Goal: Complete application form: Complete application form

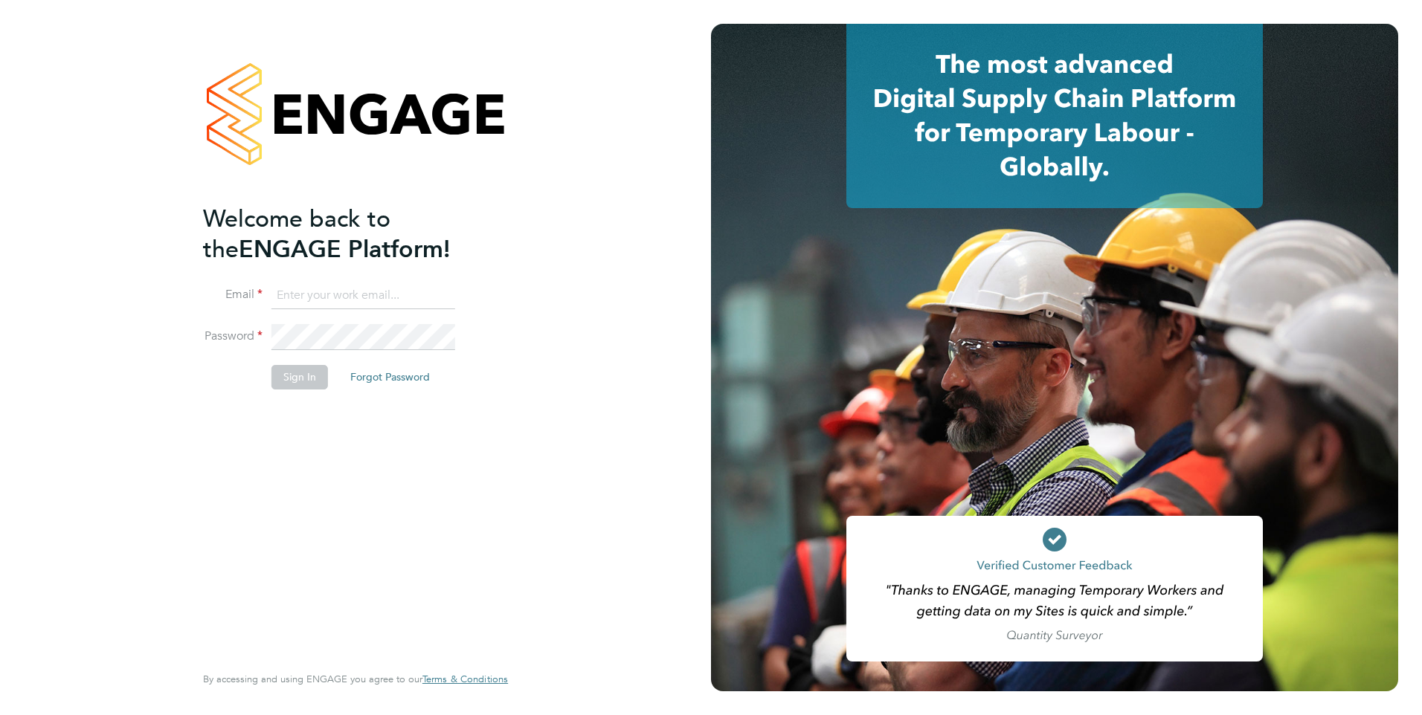
type input "[EMAIL_ADDRESS][DOMAIN_NAME]"
click at [301, 379] on button "Sign In" at bounding box center [299, 377] width 57 height 24
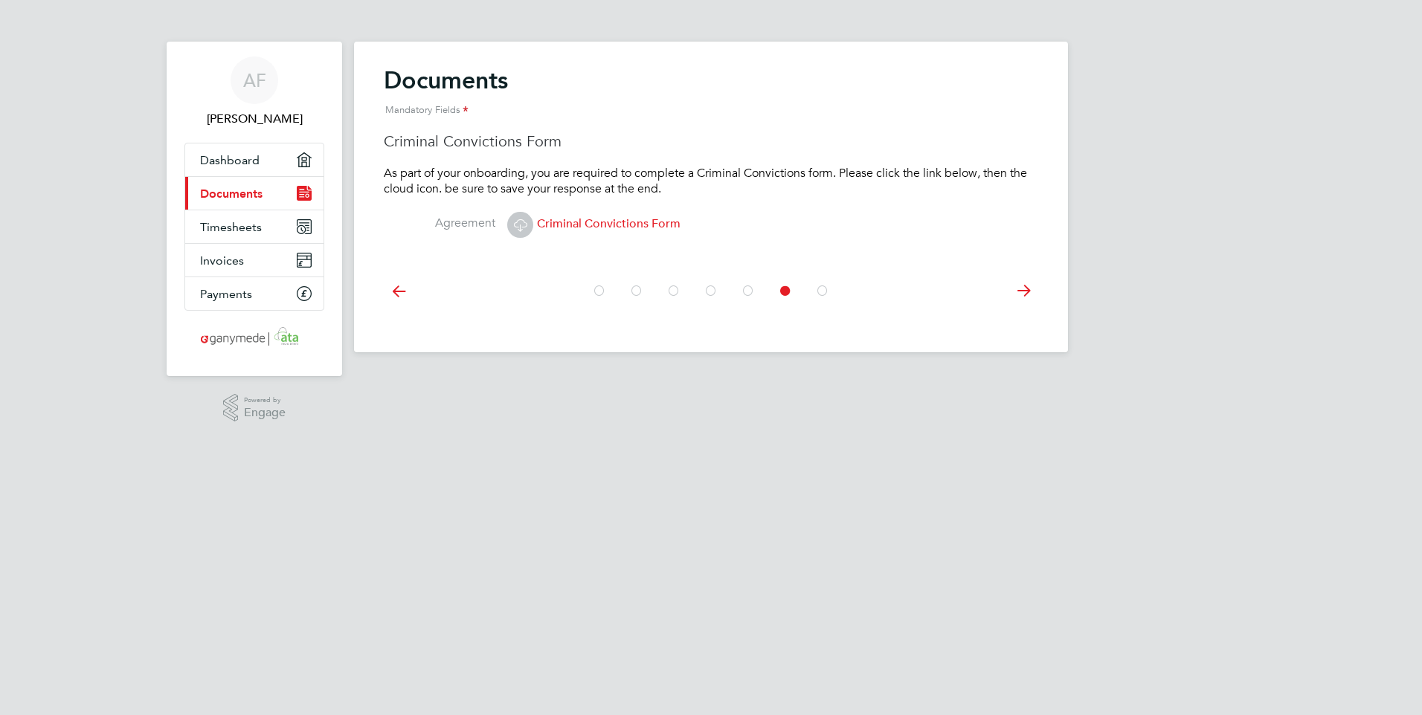
click at [599, 222] on span "Criminal Convictions Form" at bounding box center [593, 223] width 173 height 15
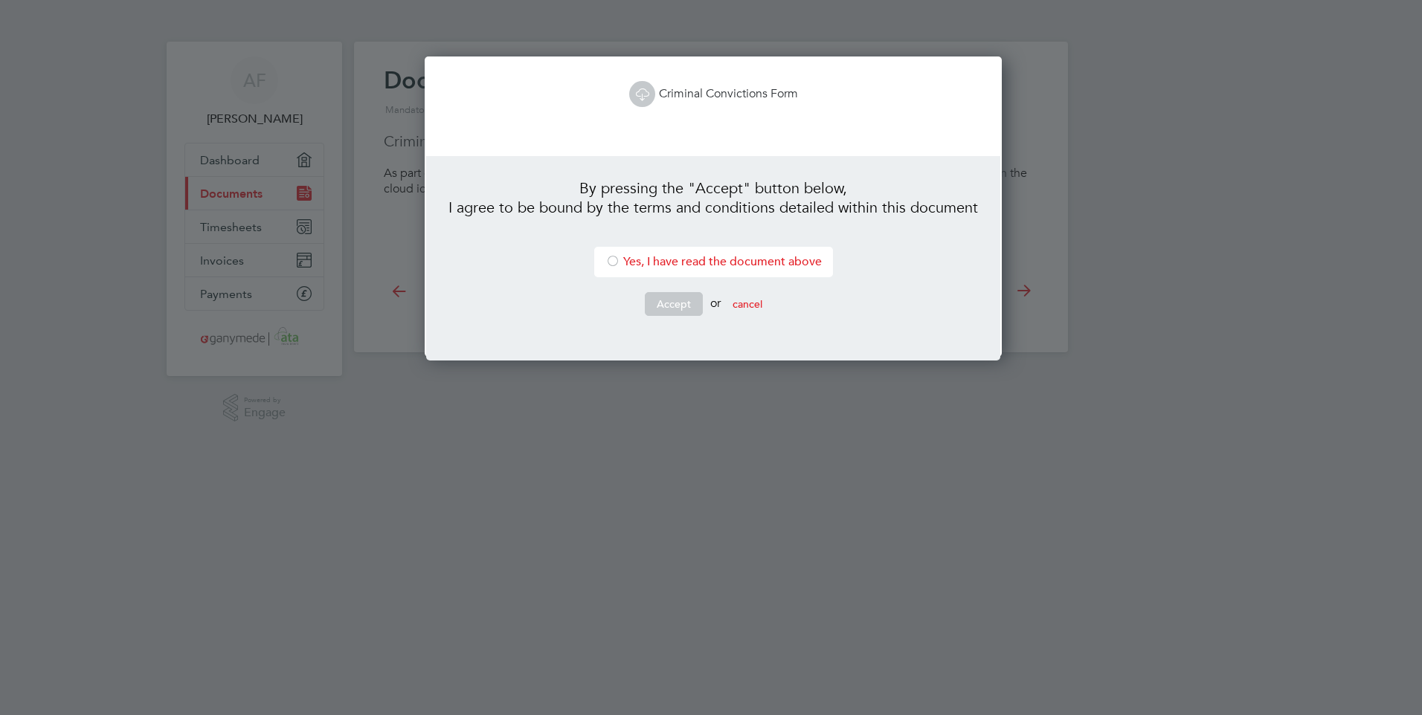
scroll to position [301, 572]
click at [608, 262] on div at bounding box center [612, 262] width 15 height 15
click at [749, 299] on button "cancel" at bounding box center [748, 304] width 54 height 24
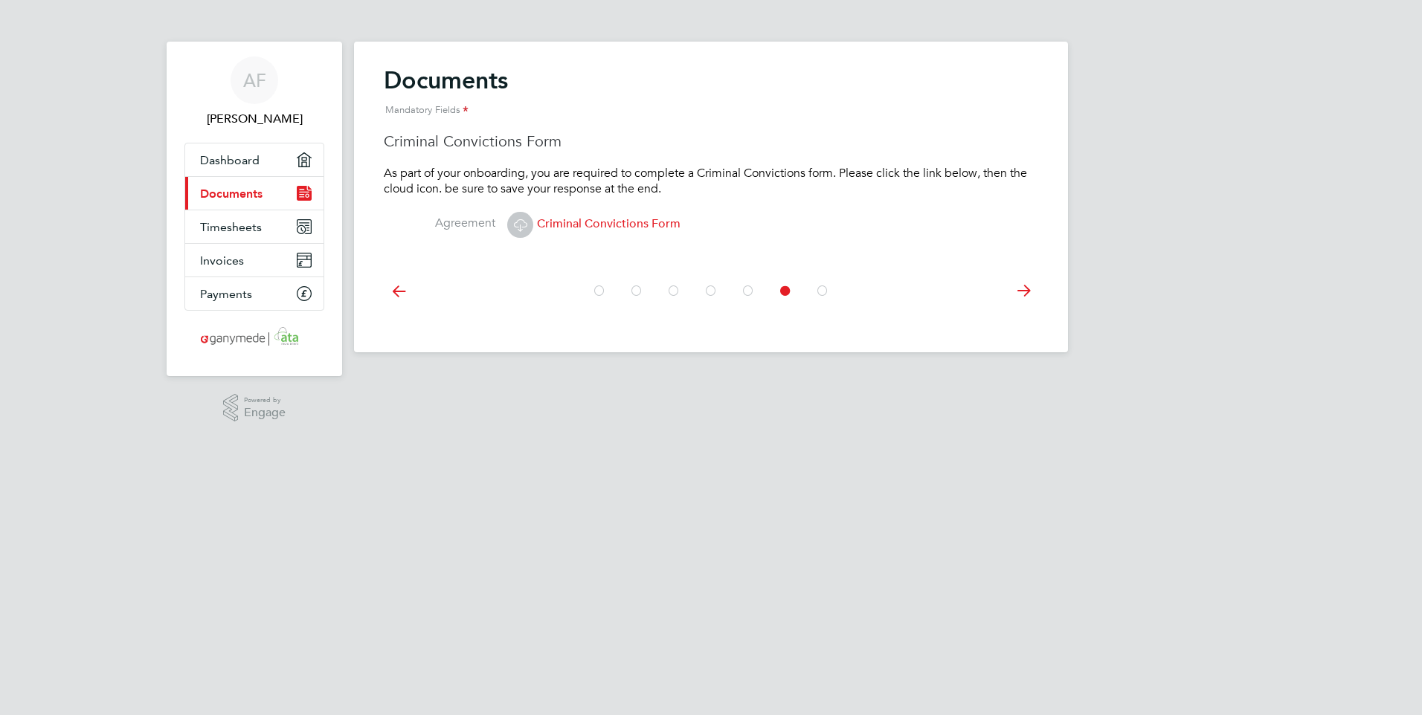
click at [629, 222] on span "Criminal Convictions Form" at bounding box center [593, 223] width 173 height 15
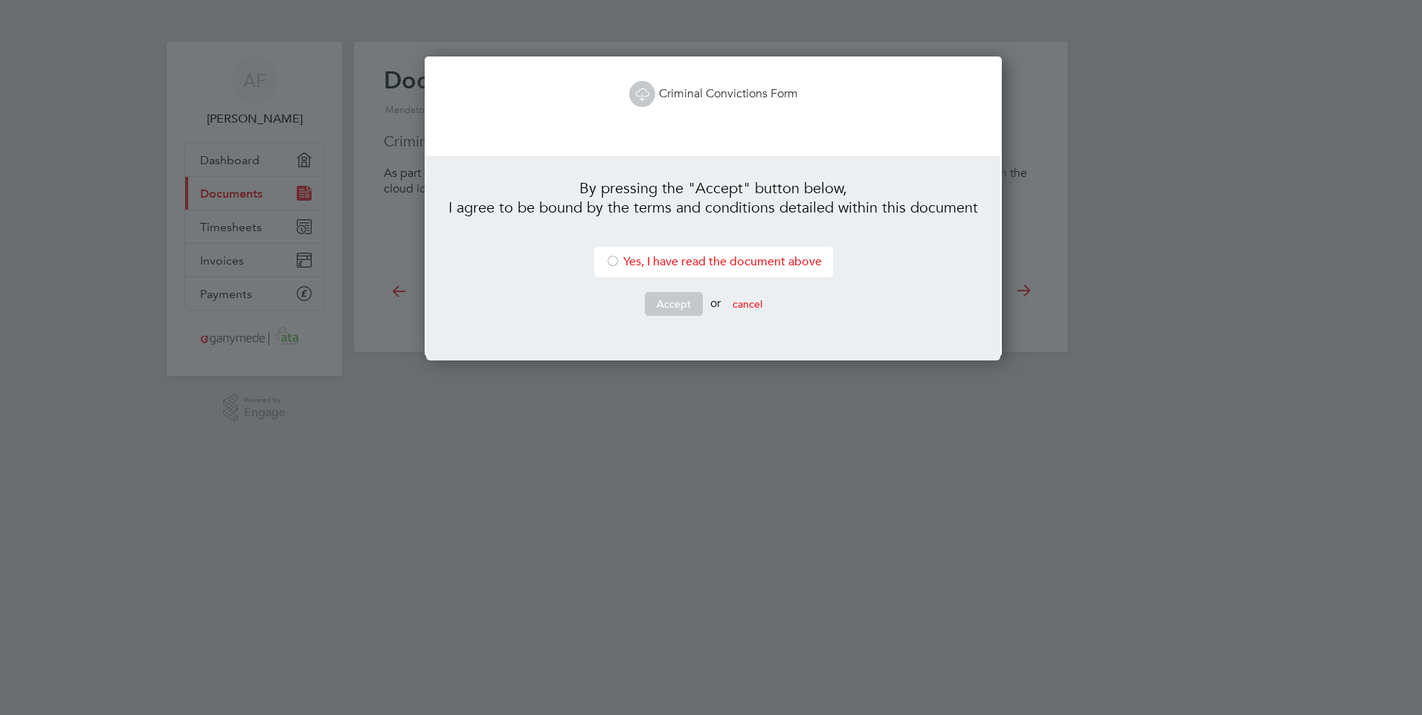
click at [605, 260] on div at bounding box center [612, 262] width 15 height 15
click at [663, 300] on button "Accept" at bounding box center [674, 304] width 58 height 24
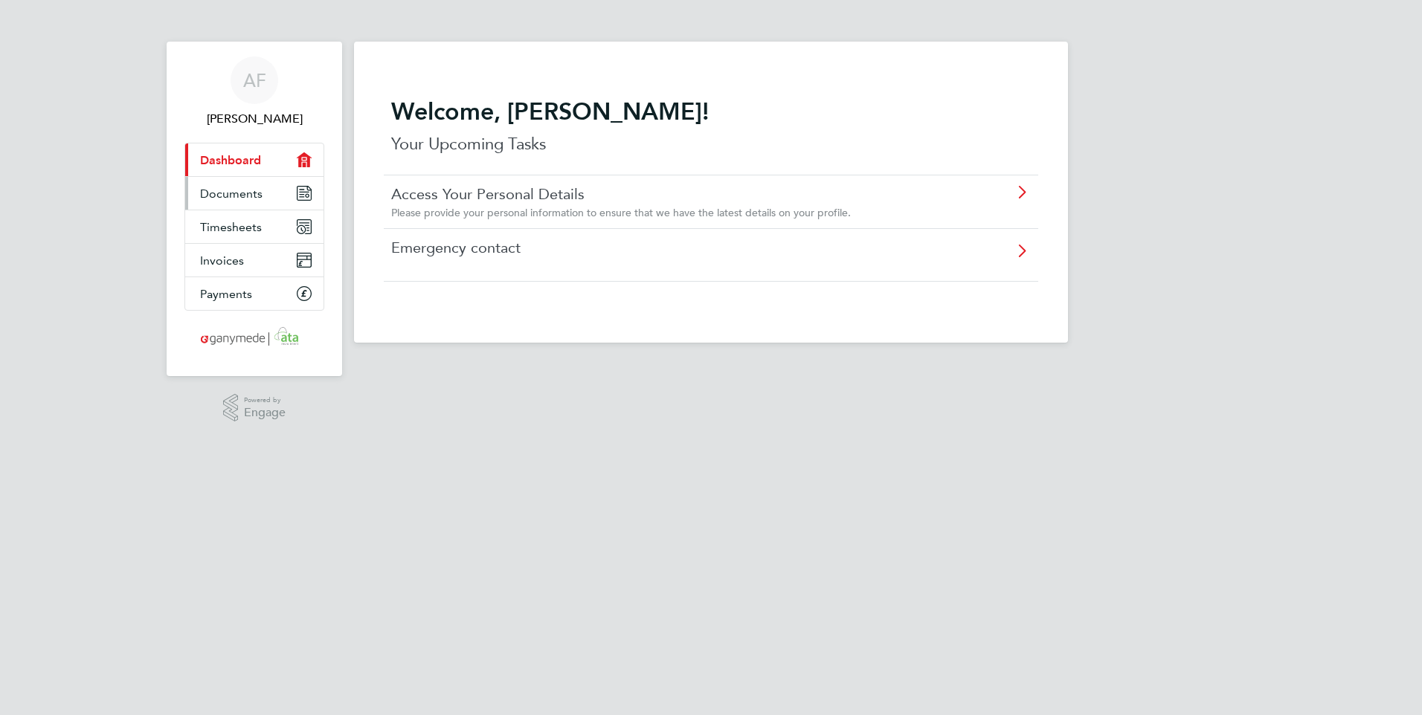
click at [233, 198] on span "Documents" at bounding box center [231, 194] width 62 height 14
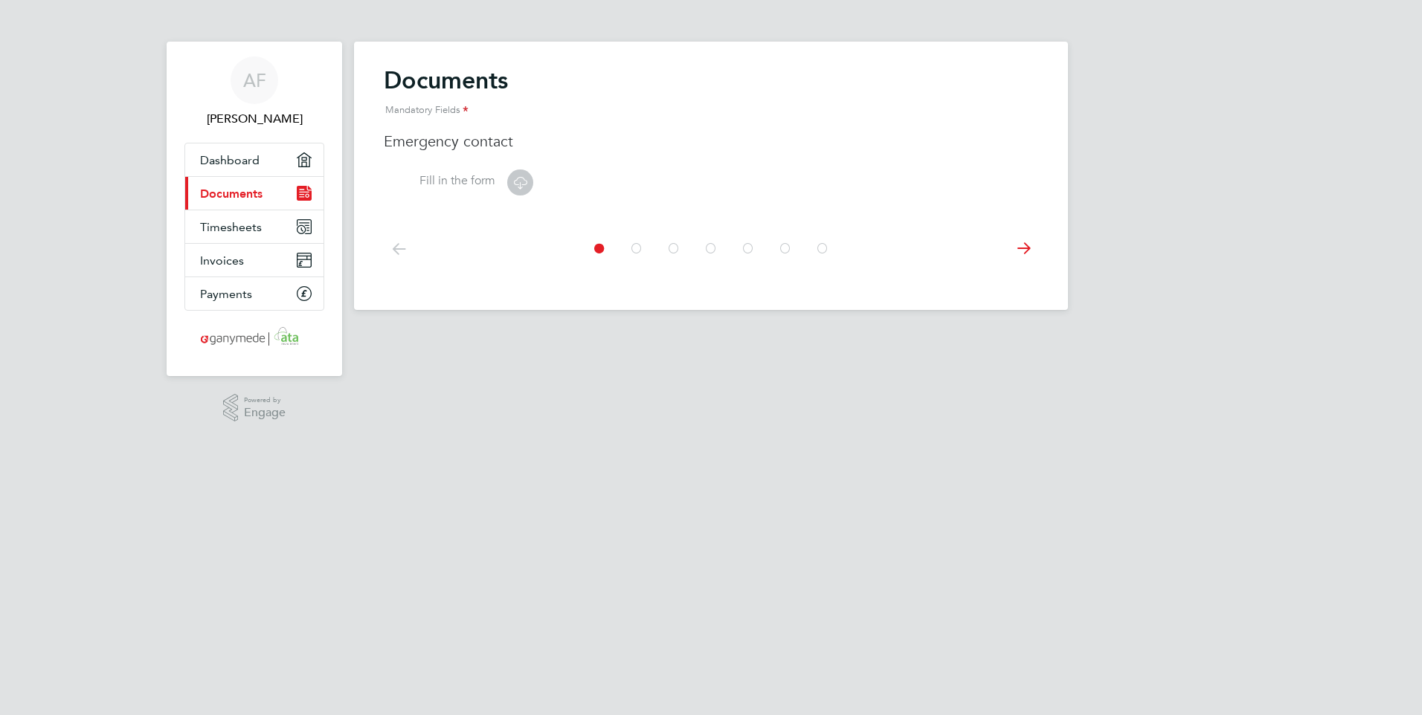
click at [1022, 243] on icon at bounding box center [1023, 248] width 30 height 33
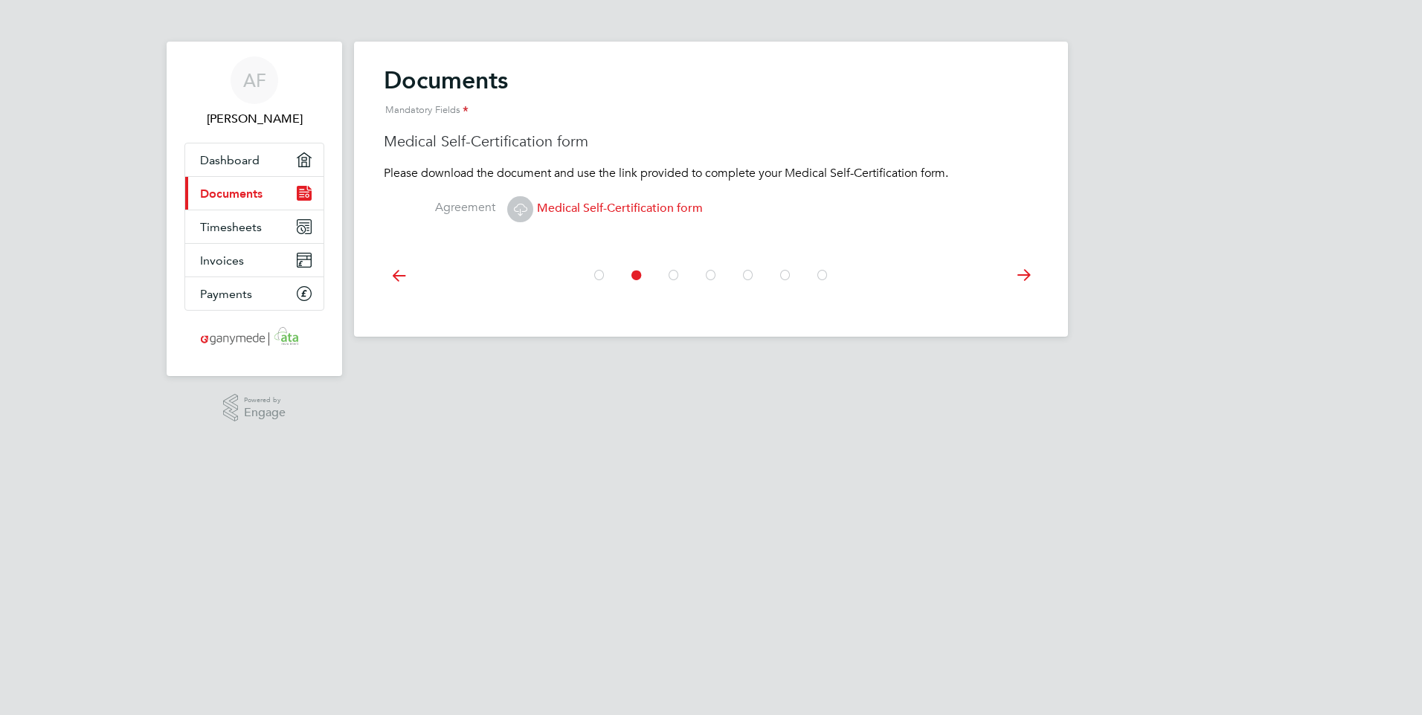
click at [1022, 243] on div at bounding box center [711, 274] width 654 height 66
click at [1022, 274] on icon at bounding box center [1023, 275] width 30 height 33
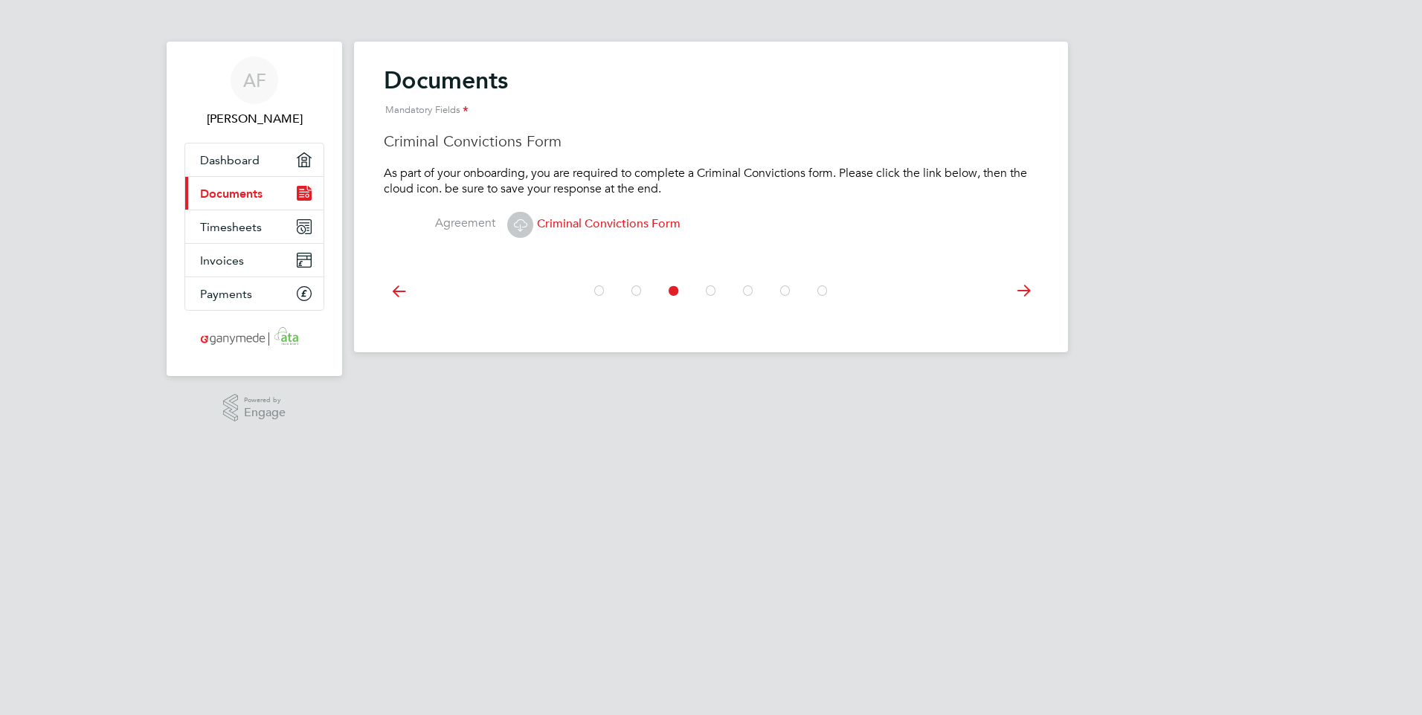
click at [400, 291] on icon at bounding box center [399, 290] width 30 height 33
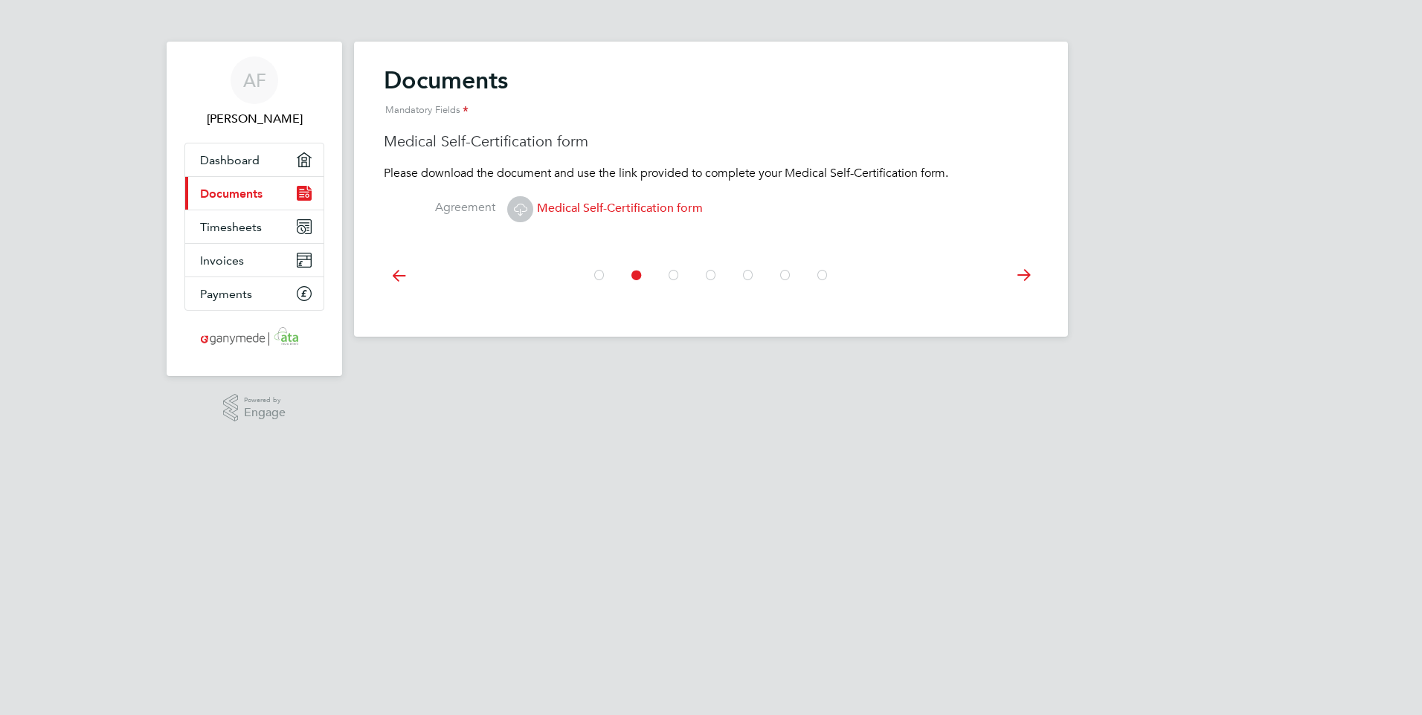
click at [1020, 273] on icon at bounding box center [1023, 275] width 30 height 33
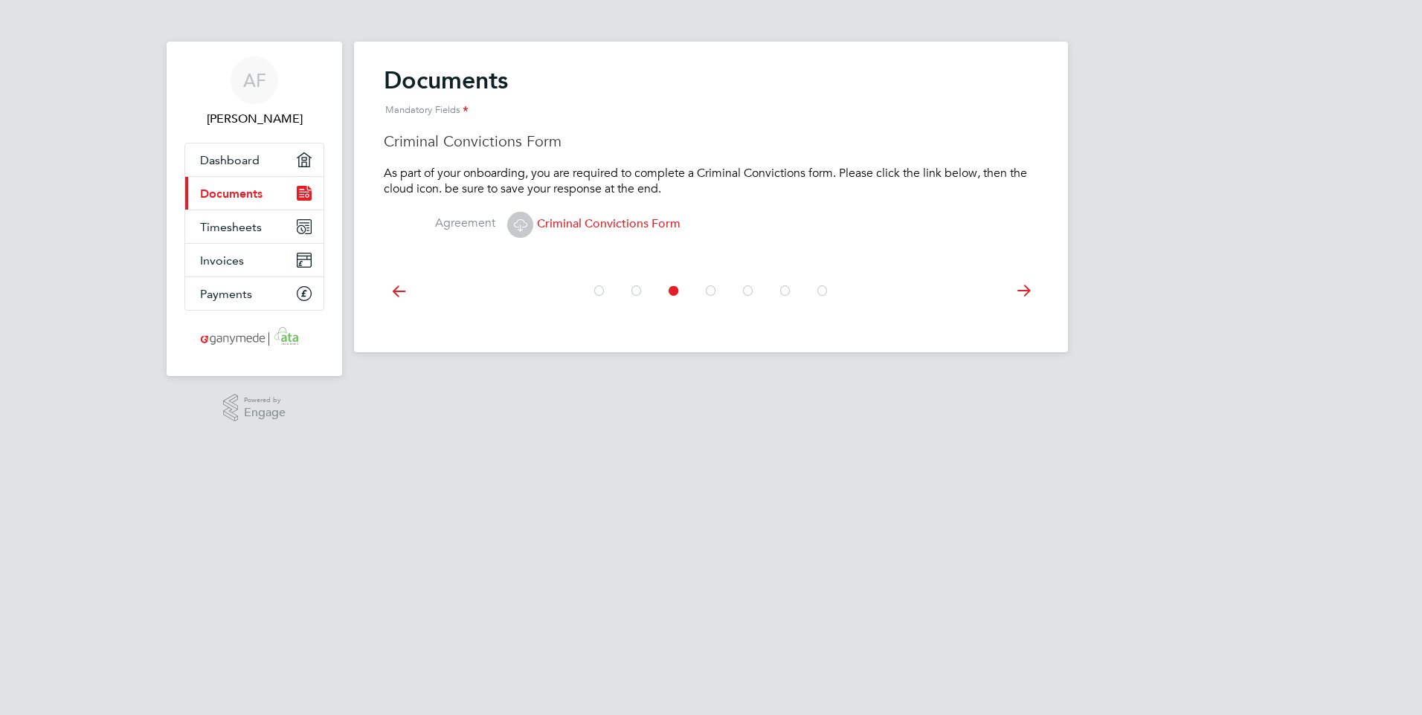
click at [1020, 273] on div at bounding box center [711, 290] width 654 height 66
click at [1024, 294] on icon at bounding box center [1023, 290] width 30 height 33
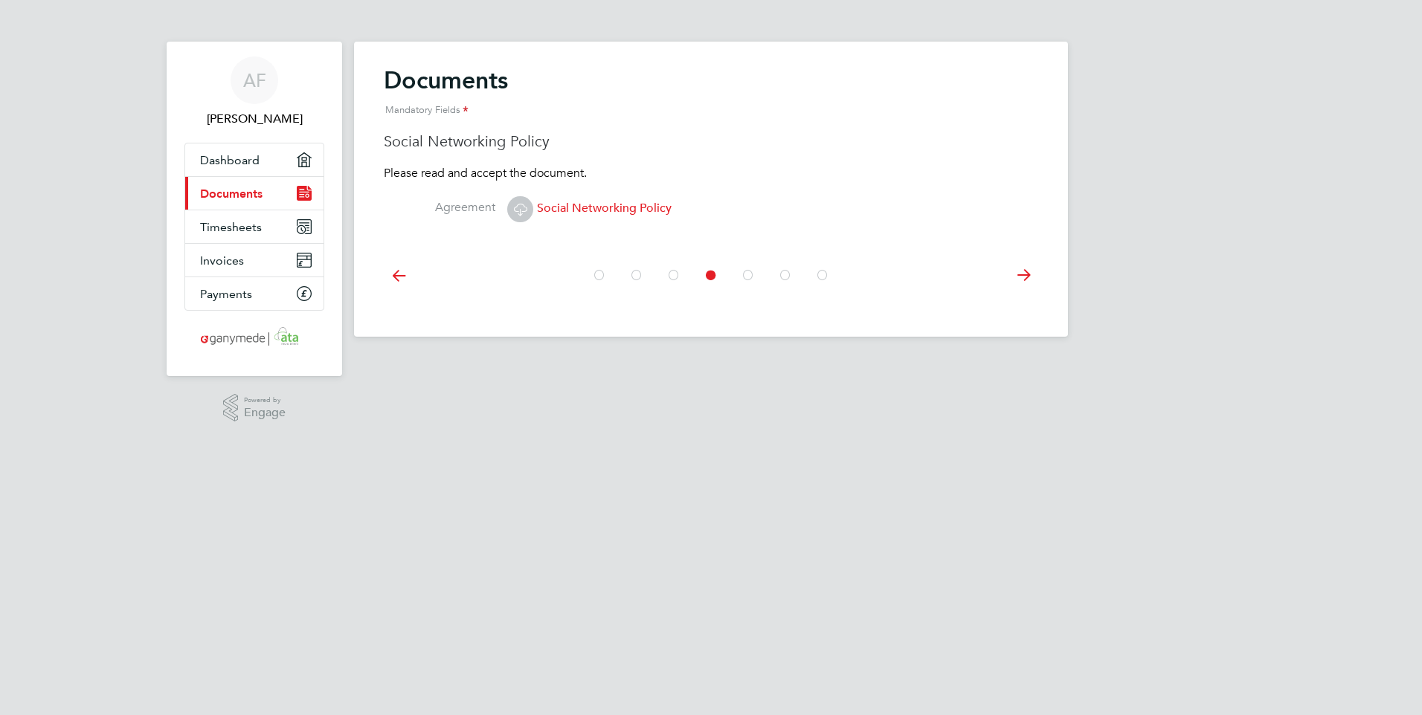
click at [1023, 275] on icon at bounding box center [1023, 275] width 30 height 33
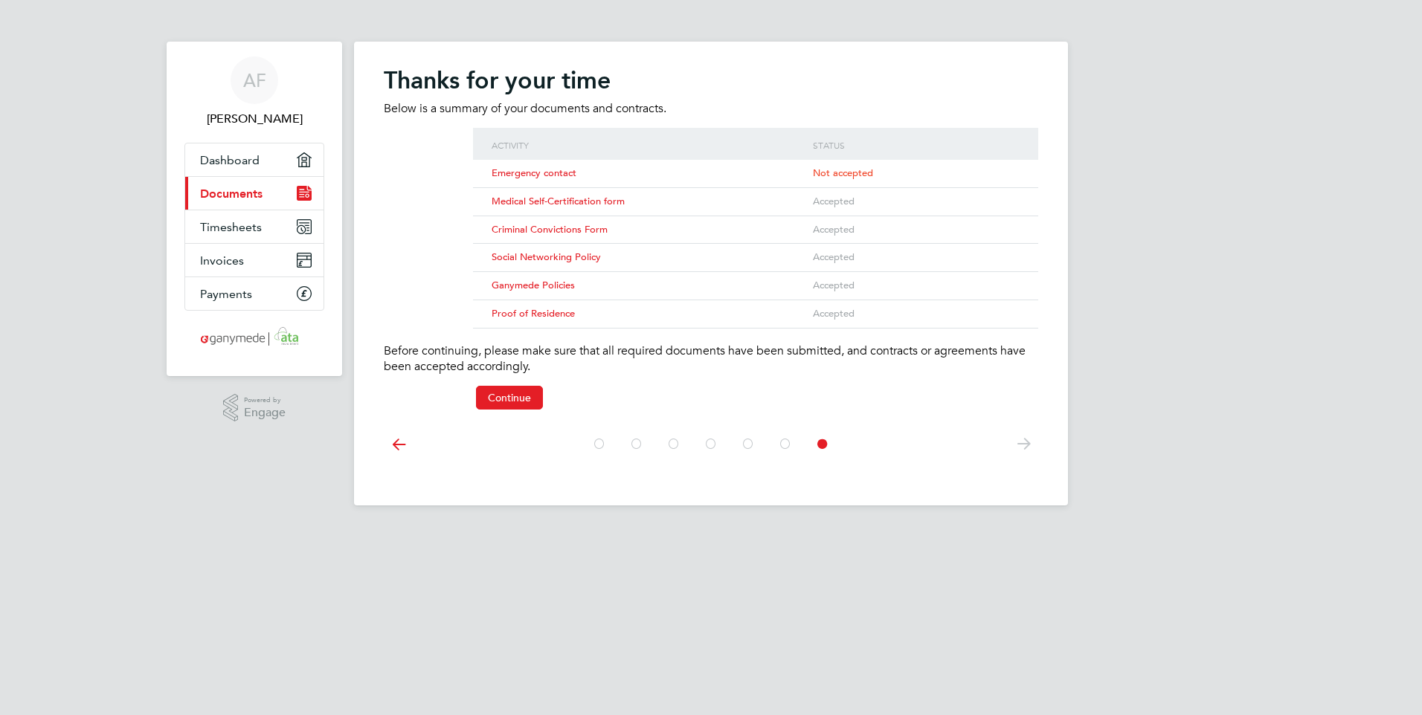
click at [507, 174] on span "Emergency contact" at bounding box center [534, 173] width 85 height 13
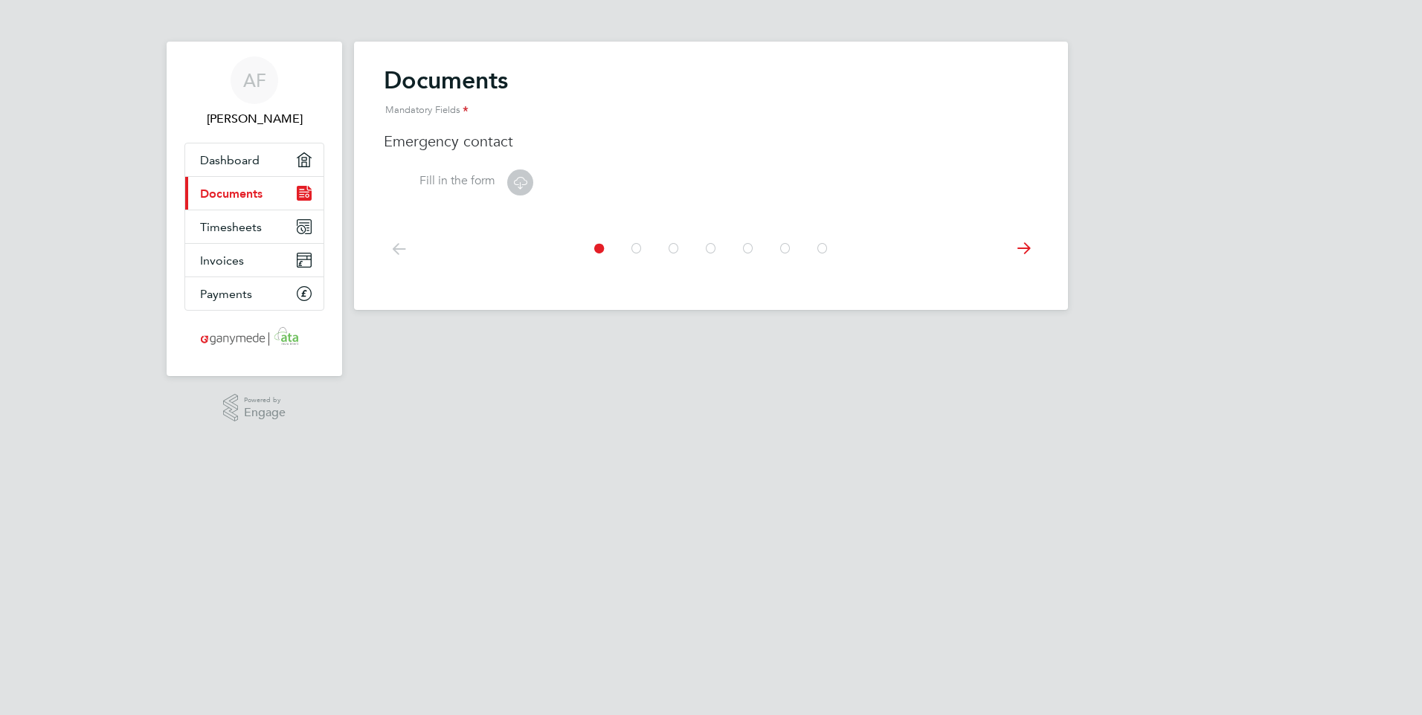
click at [517, 184] on icon at bounding box center [520, 182] width 19 height 19
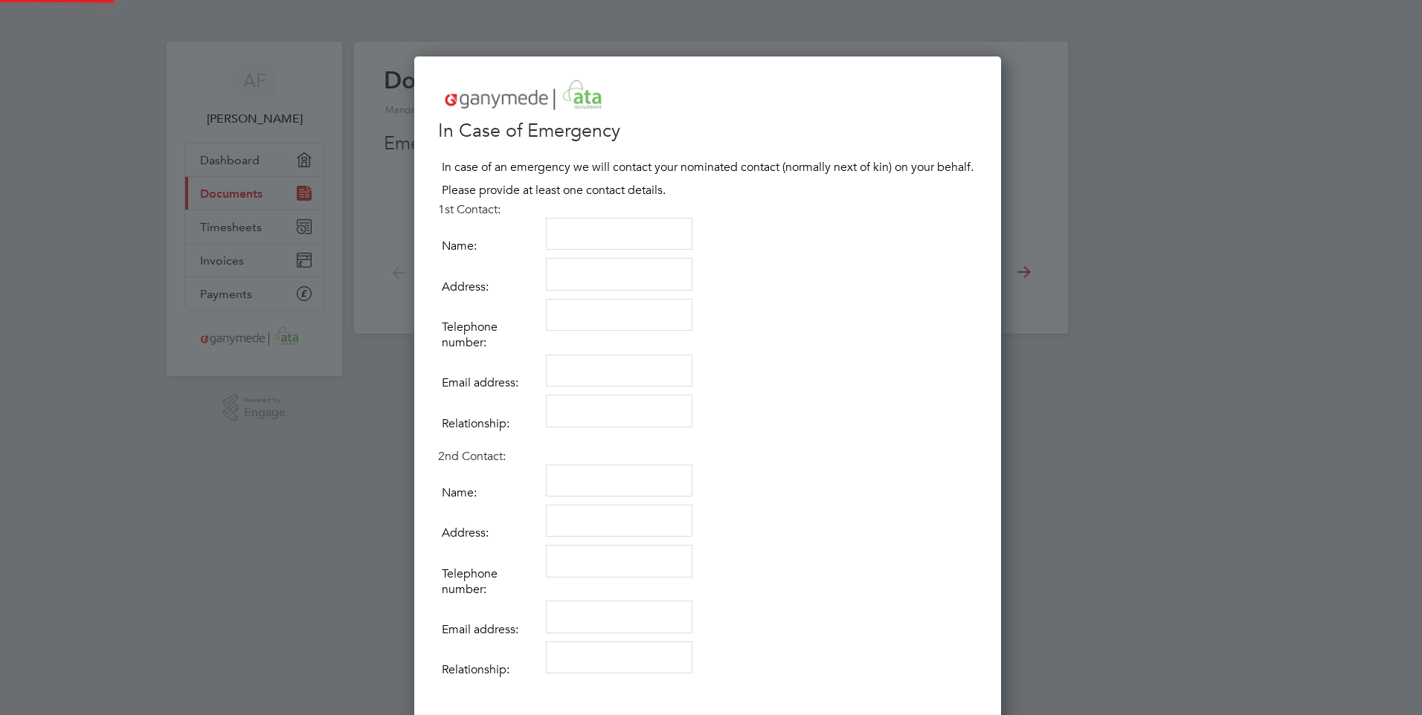
scroll to position [834, 593]
click at [561, 238] on textarea at bounding box center [619, 234] width 146 height 33
type textarea "Michael Ford"
click at [569, 271] on textarea at bounding box center [619, 274] width 146 height 33
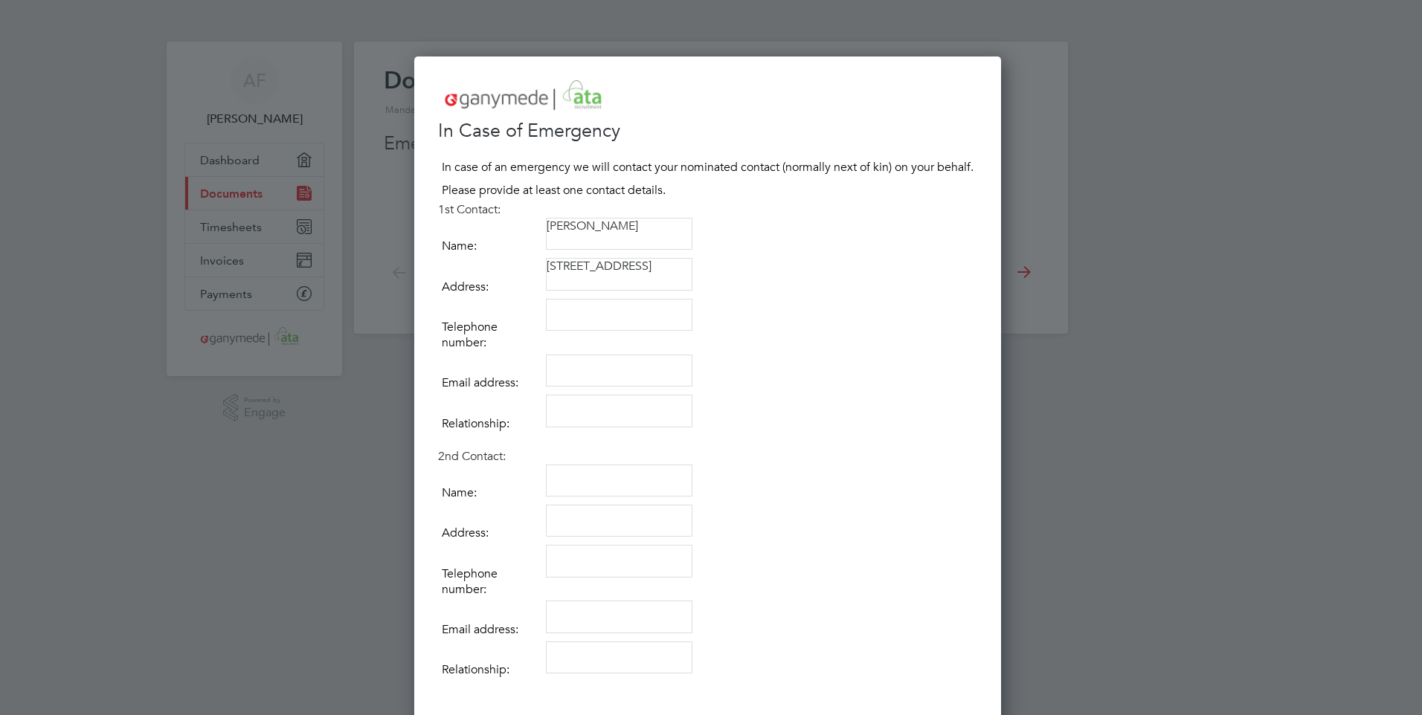
click at [670, 274] on textarea "33 Heathfield,Adel,Leeds,ls16" at bounding box center [619, 274] width 146 height 33
click at [634, 274] on textarea "33 Heathfield,Adel,Leeds,Ls16" at bounding box center [619, 274] width 146 height 33
type textarea "33 Heathfield,Adel, Leeds,Ls16"
click at [580, 313] on textarea at bounding box center [619, 315] width 146 height 33
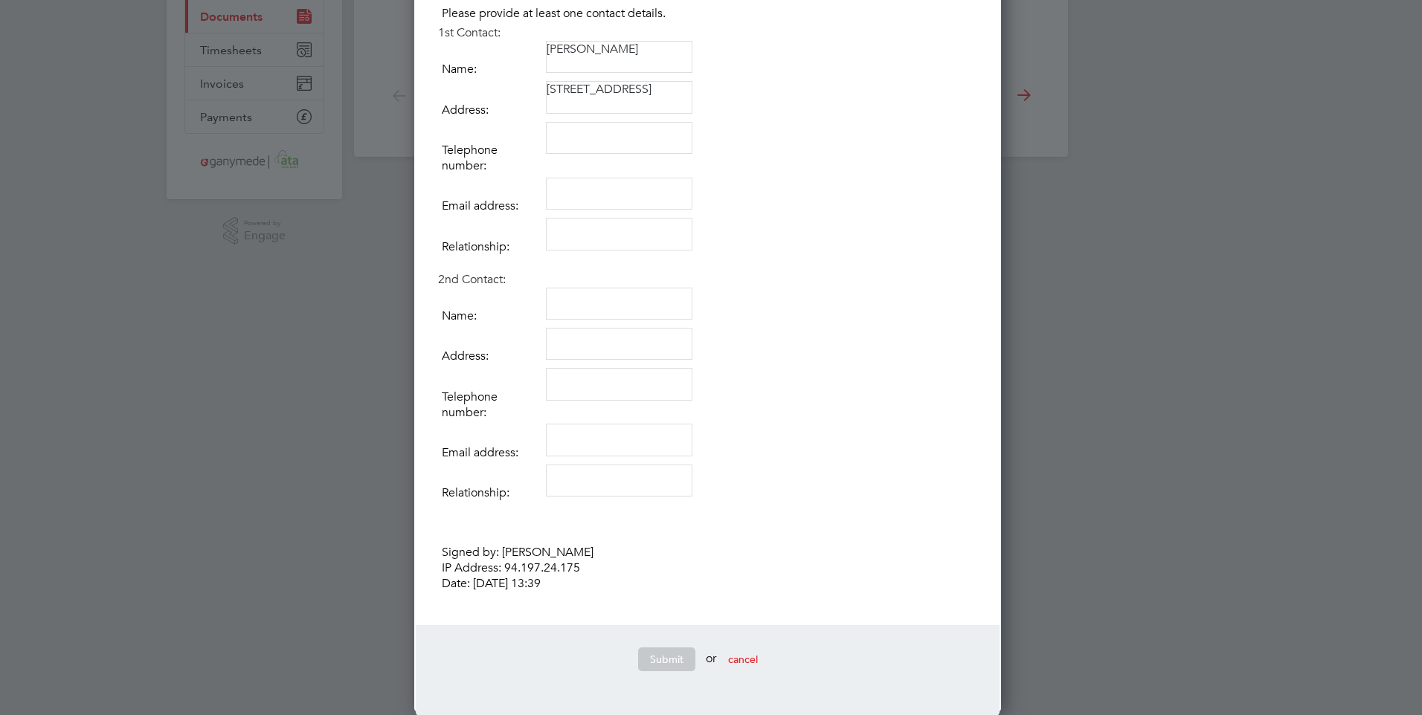
scroll to position [178, 0]
click at [562, 138] on textarea at bounding box center [619, 137] width 146 height 33
click at [580, 134] on textarea "07576486233" at bounding box center [619, 137] width 146 height 33
type textarea "07576 486233"
click at [580, 196] on textarea at bounding box center [619, 193] width 146 height 33
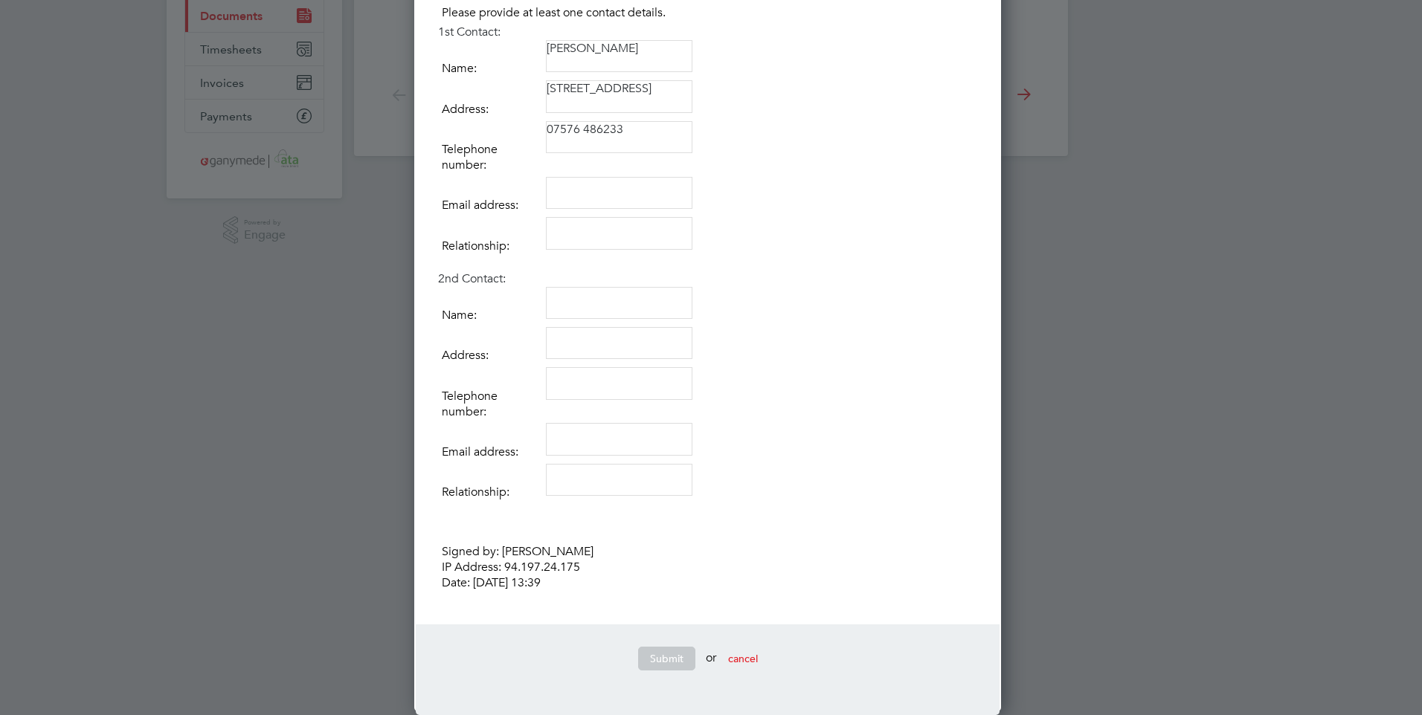
click at [573, 233] on textarea at bounding box center [619, 233] width 146 height 33
type textarea "Brother"
click at [573, 193] on textarea at bounding box center [619, 193] width 146 height 33
type textarea "N/A"
click at [567, 307] on textarea at bounding box center [619, 303] width 146 height 33
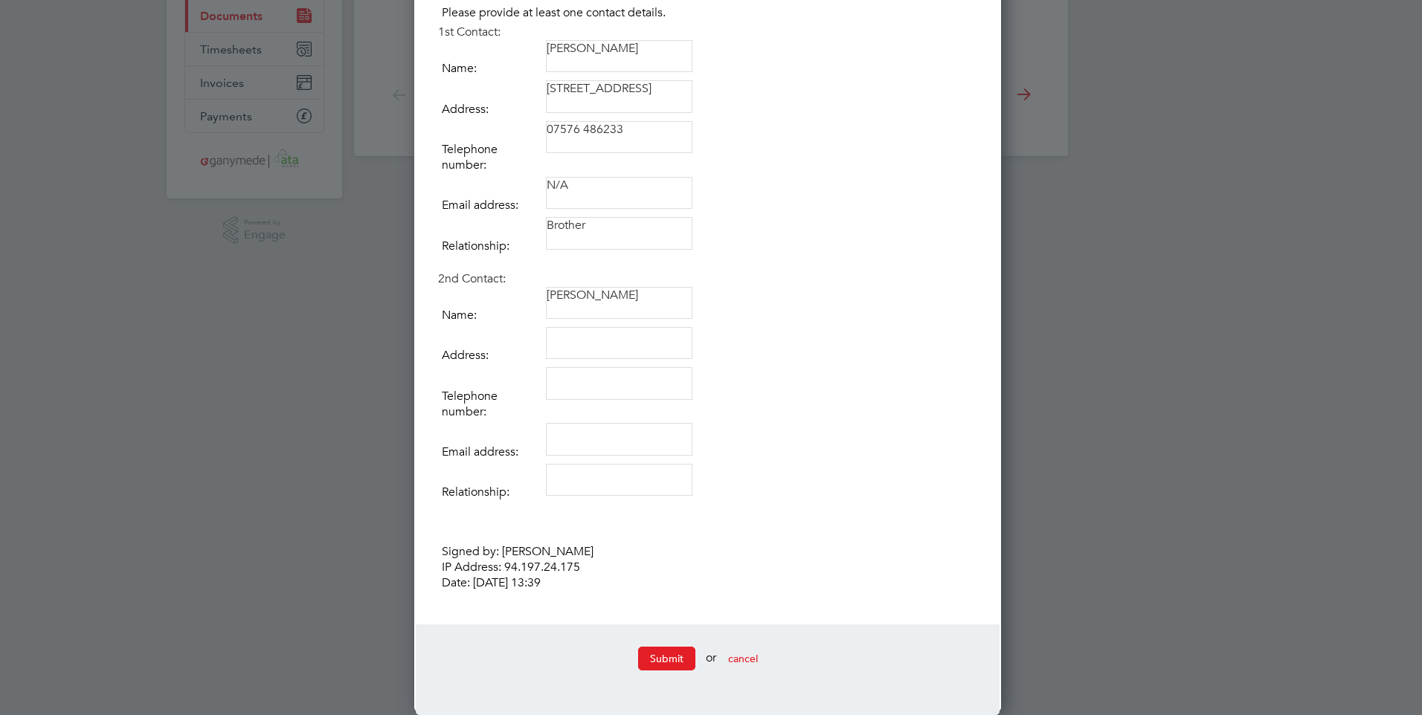
type textarea "John Ford"
click at [573, 344] on textarea at bounding box center [619, 343] width 146 height 33
type textarea "74,Sissons Terrace,Middleton,leeds"
click at [561, 483] on textarea at bounding box center [619, 480] width 146 height 33
type textarea "Brother"
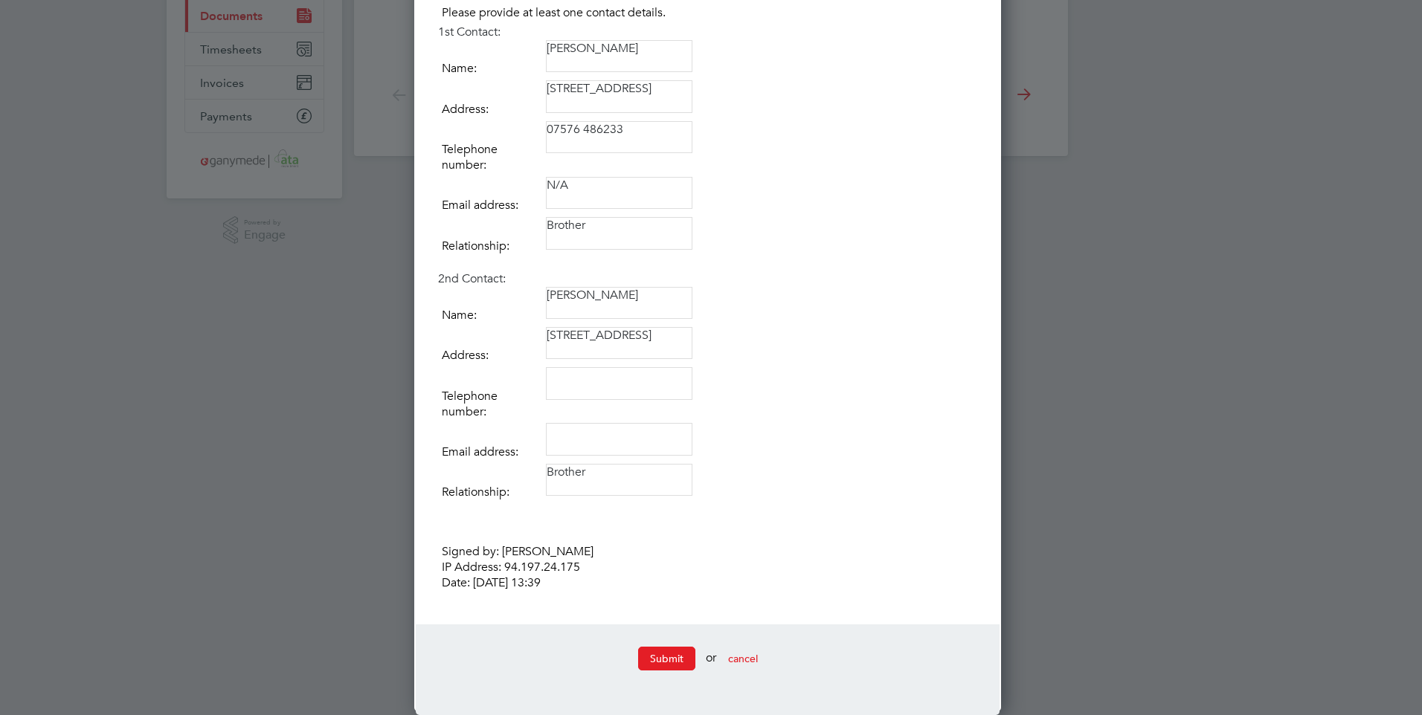
click at [625, 94] on textarea "33 Heathfield,Adel, Leeds,Ls16" at bounding box center [619, 96] width 146 height 33
type textarea "33 Heathfield, Adel, Leeds,Ls16"
click at [591, 356] on textarea "74,Sissons Terrace,Middleton,leeds" at bounding box center [619, 343] width 146 height 33
click at [607, 356] on textarea "74,Sissons Terrace, Middleton,leeds" at bounding box center [619, 343] width 146 height 33
click at [645, 355] on textarea "74,Sissons Terrace, Middleton, leeds" at bounding box center [619, 343] width 146 height 33
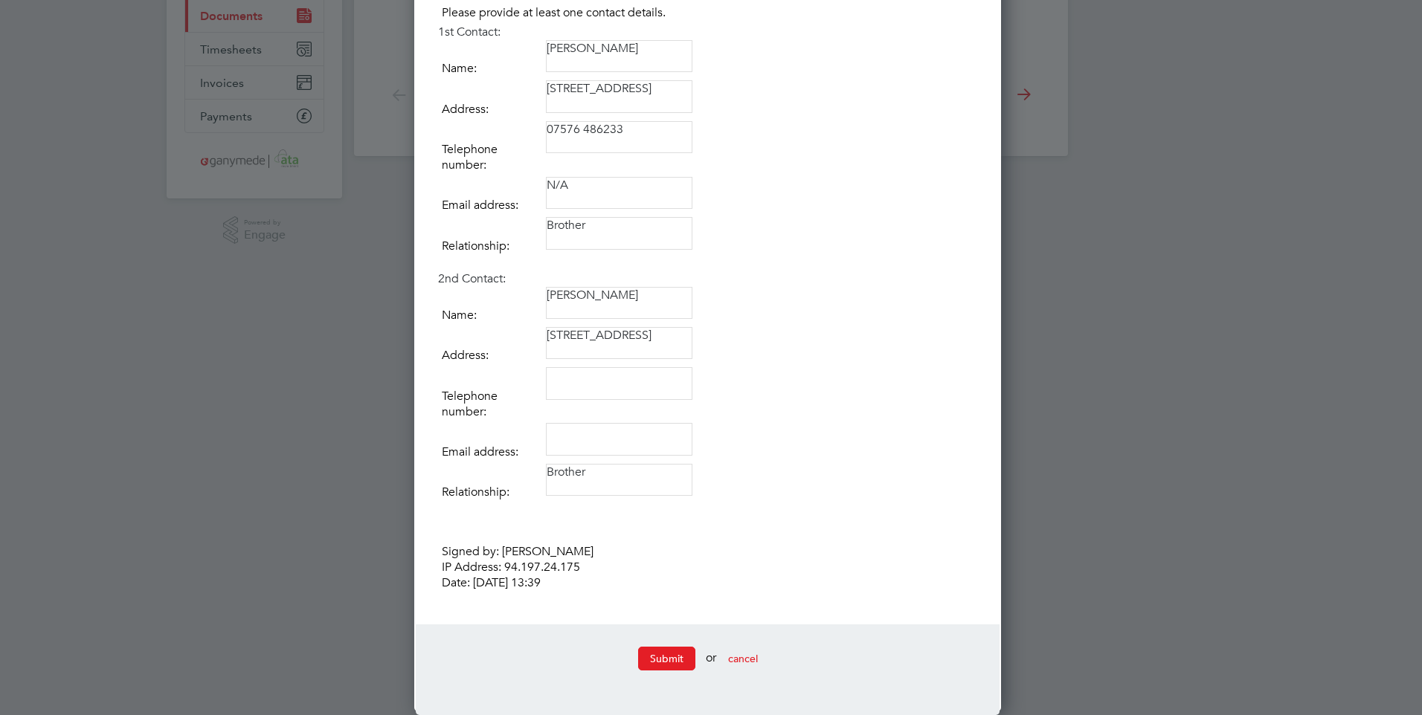
type textarea "74,Sissons Terrace, Middleton, leeds,LW10"
click at [611, 294] on textarea "John Ford" at bounding box center [619, 303] width 146 height 33
type textarea "John Murray"
click at [548, 334] on textarea "74,Sissons Terrace, Middleton, leeds,LW10" at bounding box center [619, 343] width 146 height 33
type textarea "0"
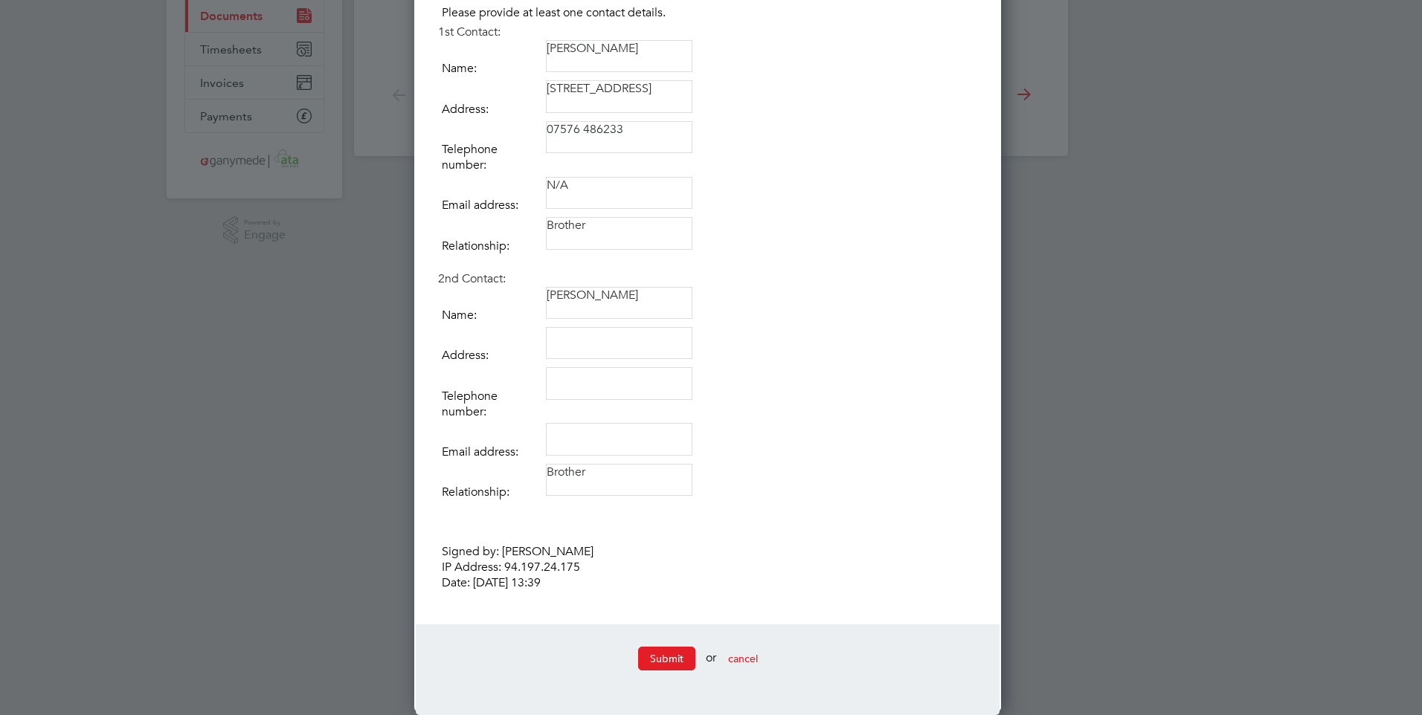
click at [605, 480] on textarea "Brother" at bounding box center [619, 480] width 146 height 33
type textarea "B"
type textarea "Cousion"
click at [623, 498] on td "Cousion" at bounding box center [761, 484] width 431 height 40
click at [573, 344] on textarea at bounding box center [619, 343] width 146 height 33
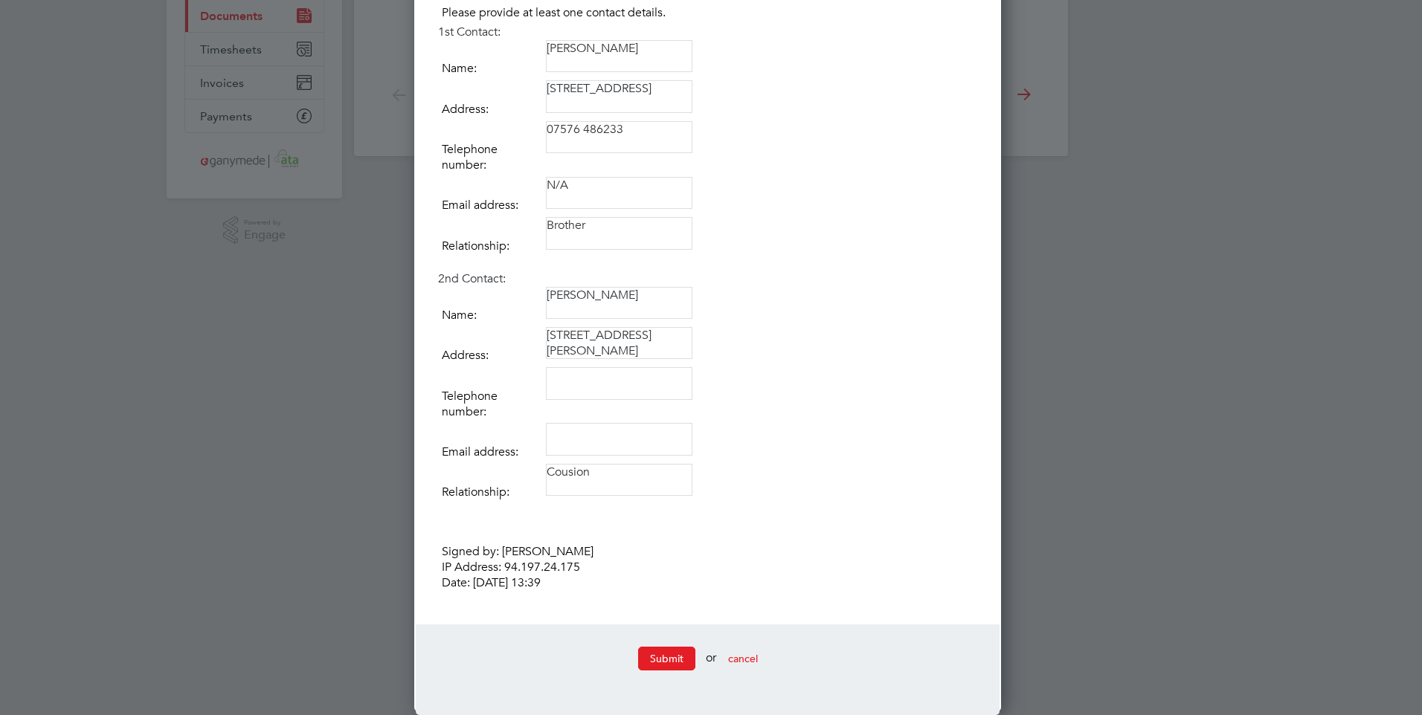
click at [592, 380] on textarea at bounding box center [619, 383] width 146 height 33
click at [596, 350] on textarea "3 Mahood Street, Edgeley,Stockport" at bounding box center [619, 343] width 146 height 33
type textarea "3 Mahood Street, Edgeley, Stockport"
click at [568, 379] on textarea at bounding box center [619, 383] width 146 height 33
type textarea "07958 790822"
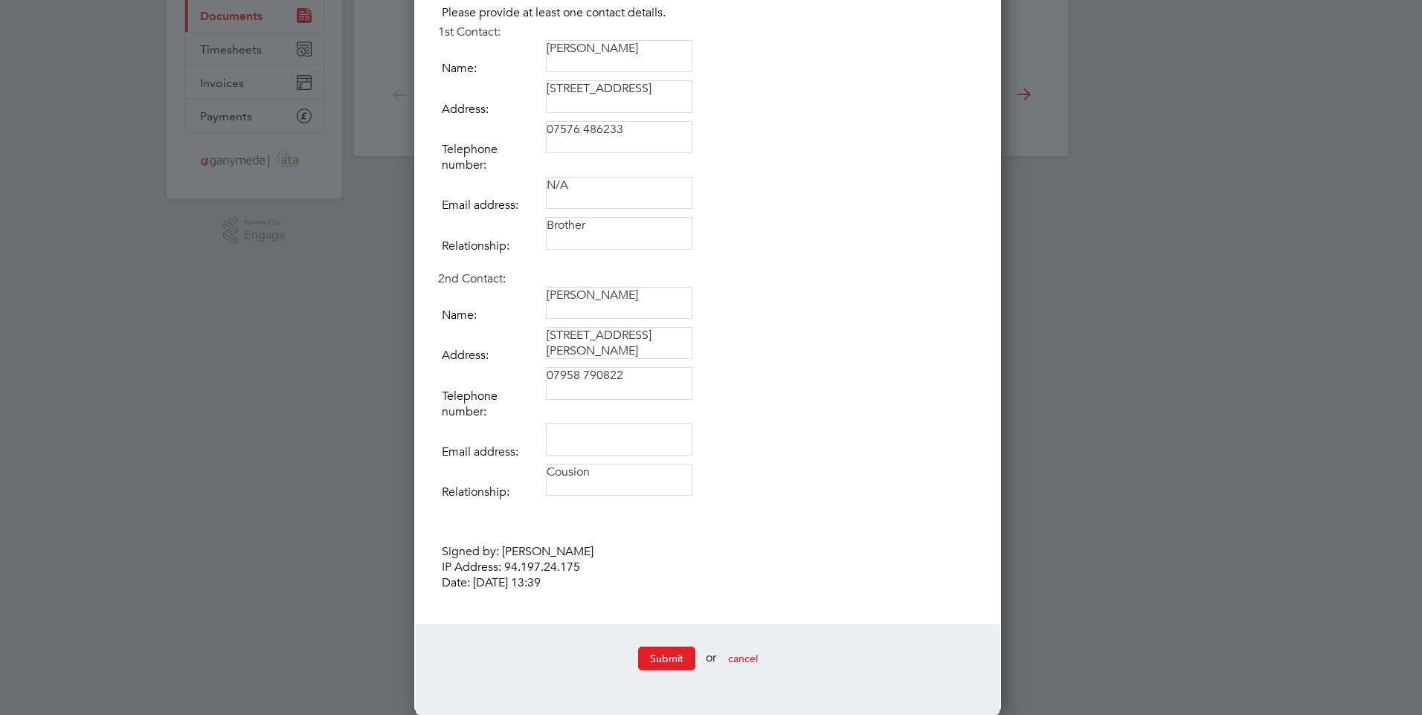
click at [613, 437] on textarea at bounding box center [619, 439] width 146 height 33
click at [605, 470] on textarea "Cousion" at bounding box center [619, 480] width 146 height 33
type textarea "Cousin"
click at [569, 434] on textarea at bounding box center [619, 439] width 146 height 33
type textarea "N/A"
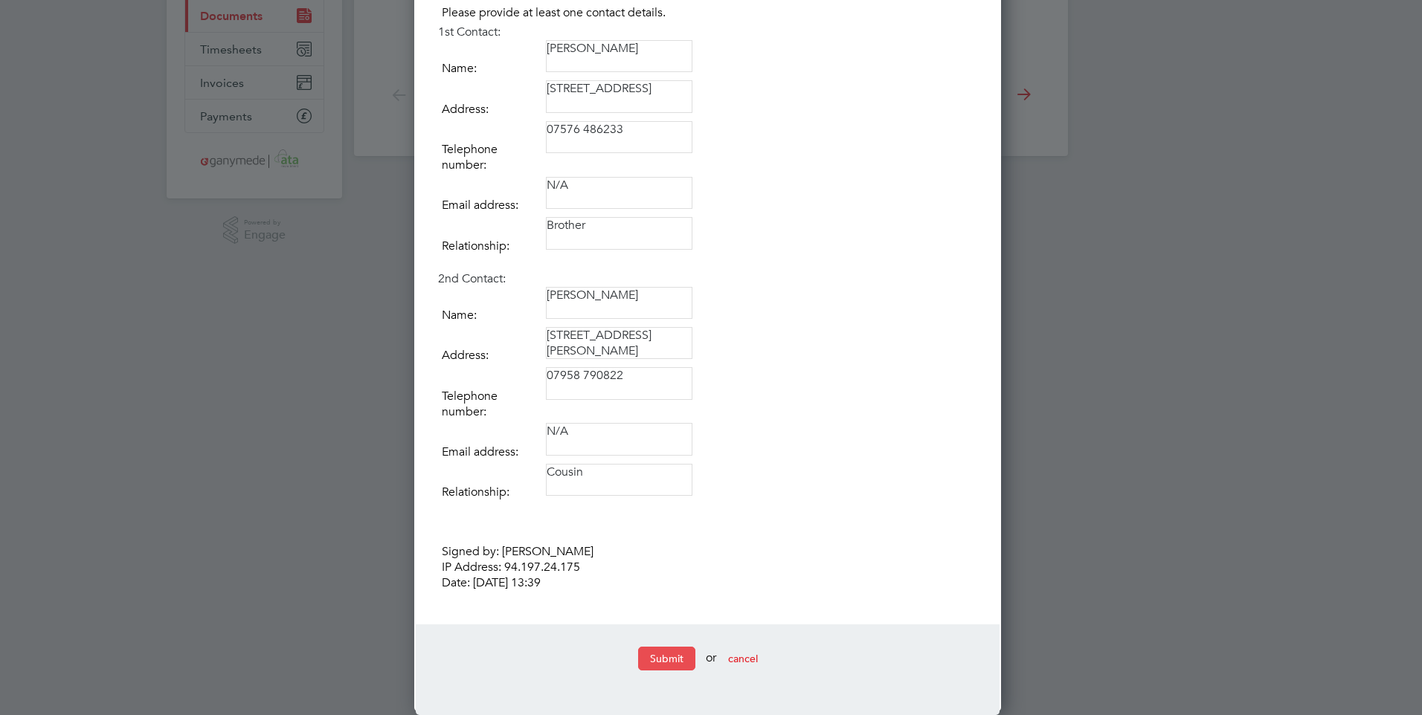
click at [688, 652] on button "Submit" at bounding box center [666, 659] width 57 height 24
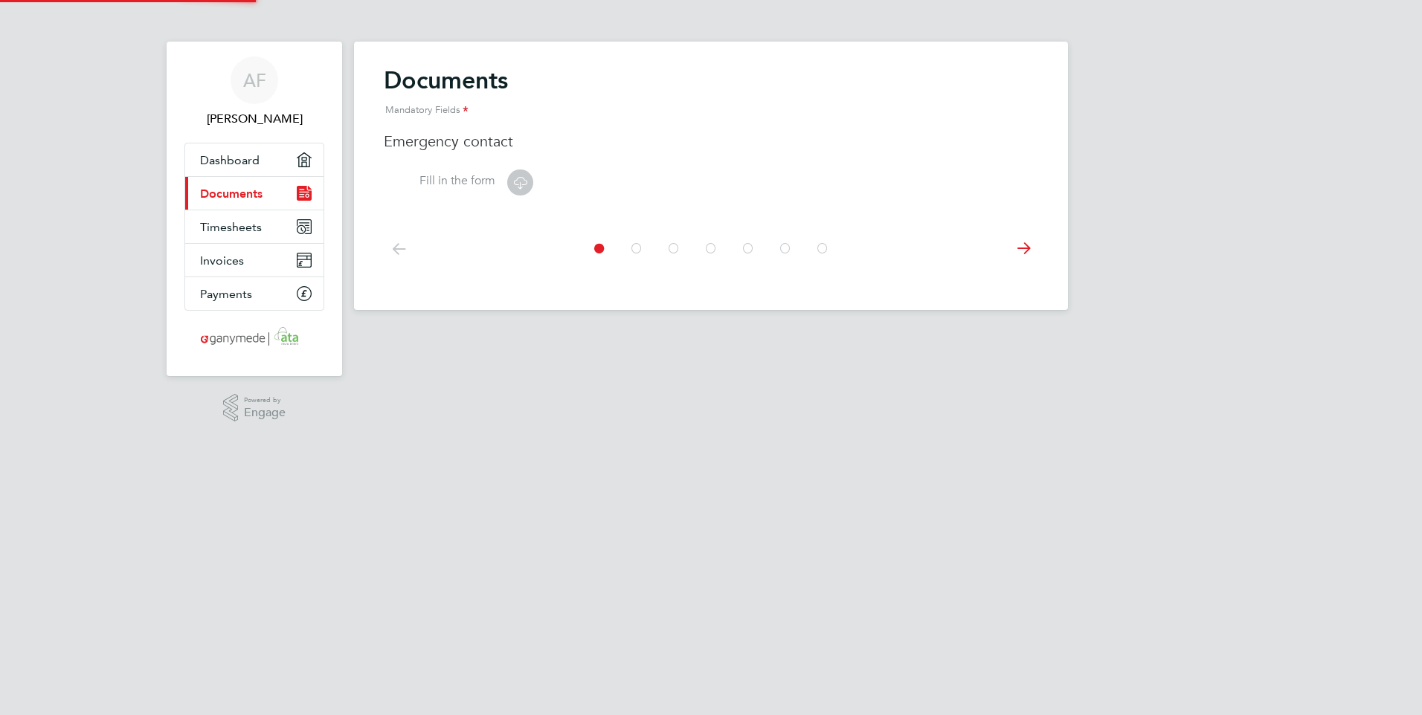
scroll to position [0, 0]
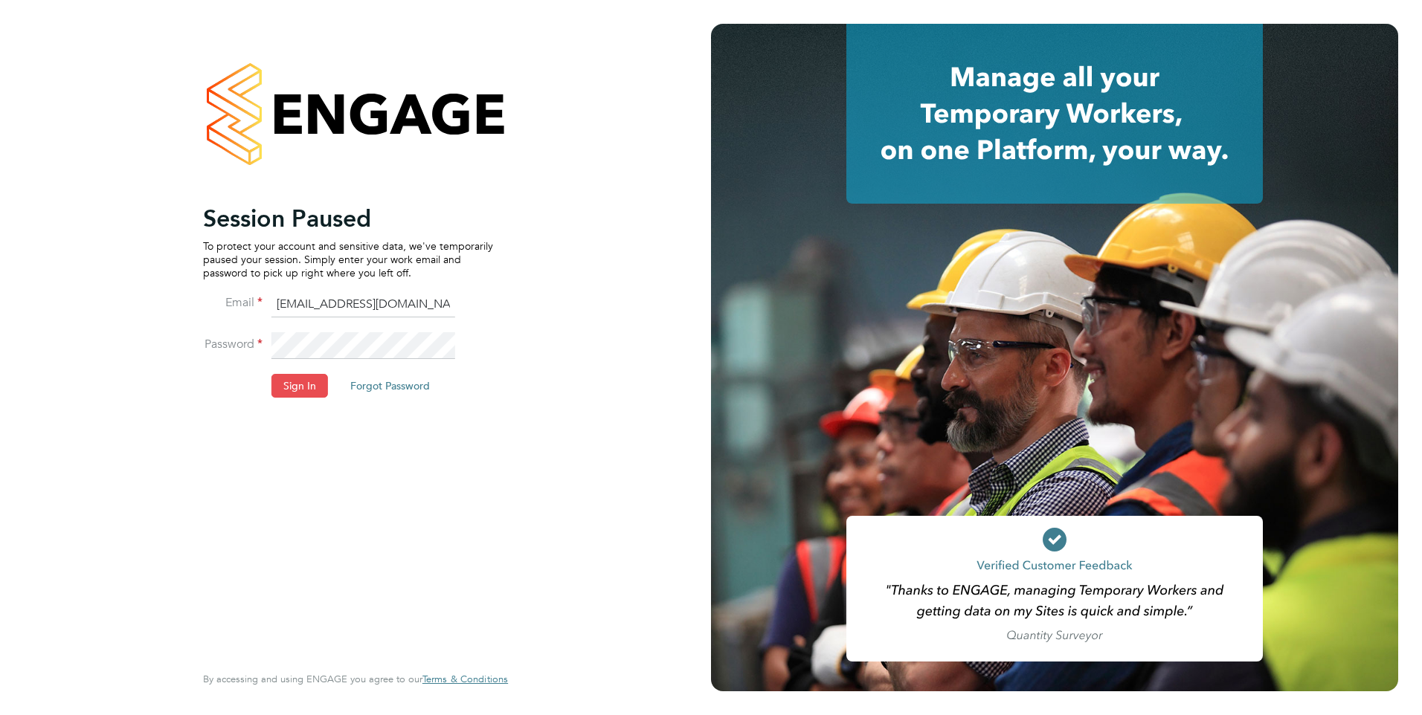
click at [294, 389] on button "Sign In" at bounding box center [299, 386] width 57 height 24
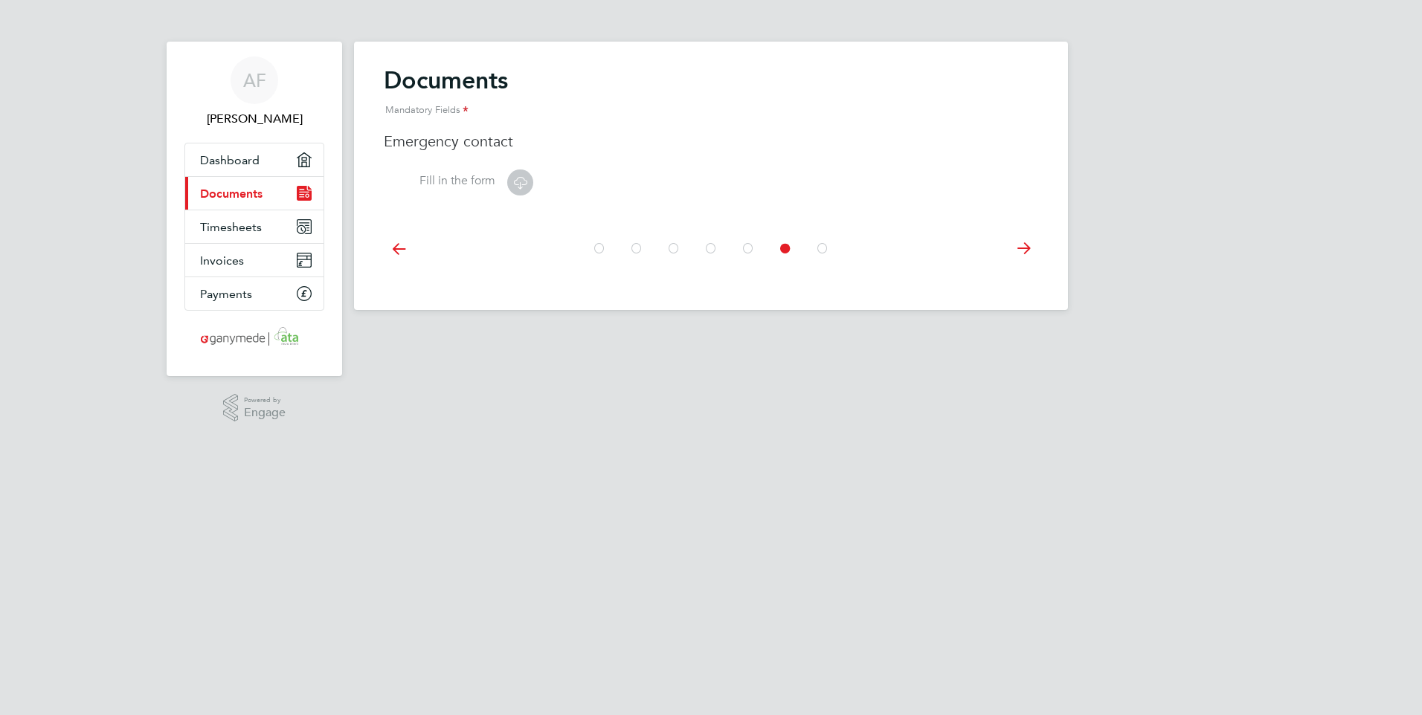
click at [251, 190] on span "Documents" at bounding box center [231, 194] width 62 height 14
click at [308, 193] on icon "Main navigation" at bounding box center [304, 193] width 15 height 15
click at [515, 181] on icon at bounding box center [520, 182] width 19 height 19
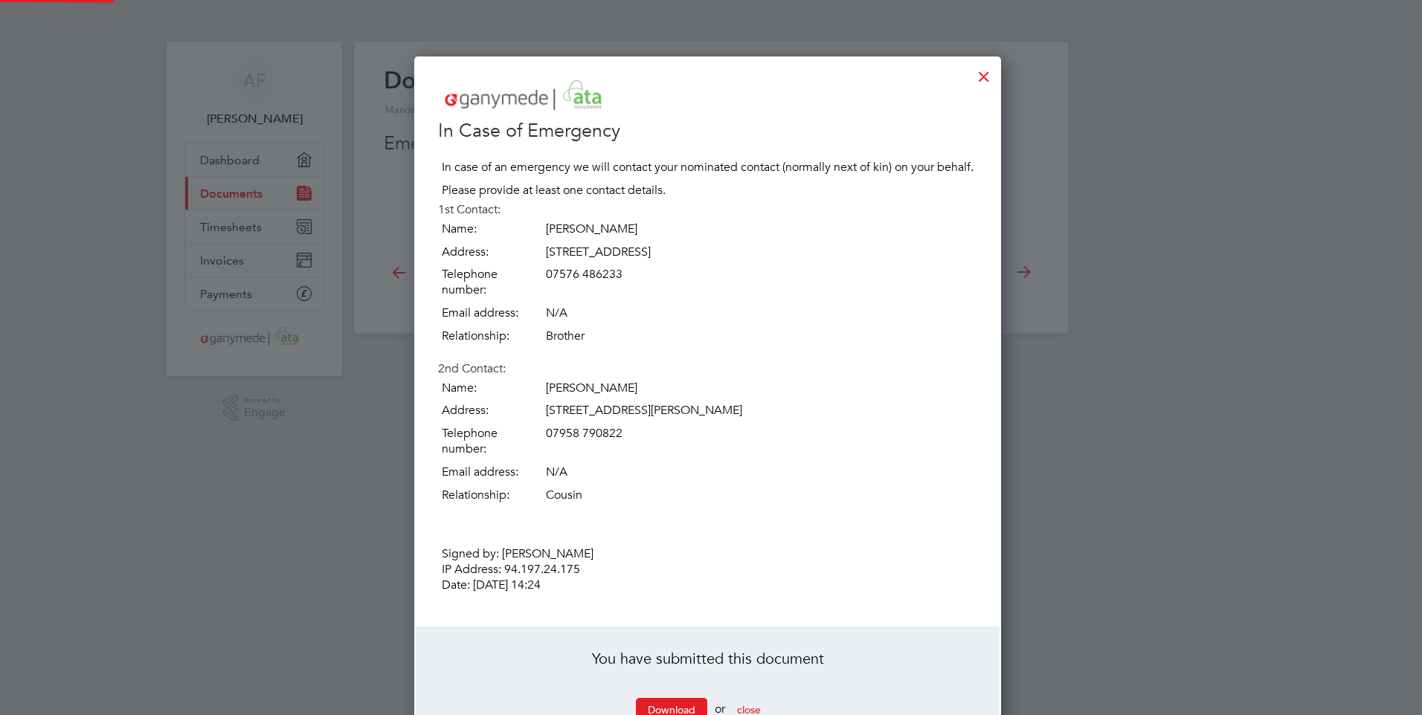
scroll to position [708, 593]
click at [750, 706] on span "close" at bounding box center [749, 709] width 24 height 13
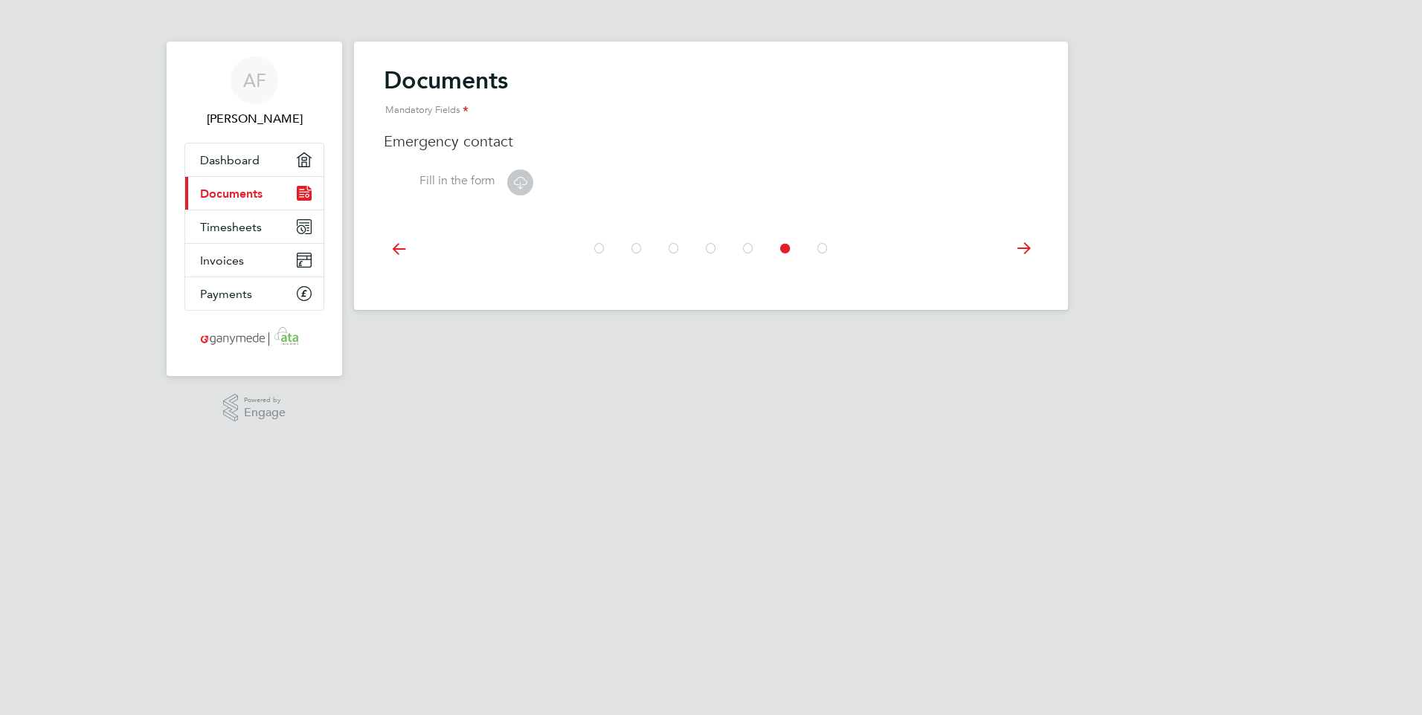
click at [216, 196] on span "Documents" at bounding box center [231, 194] width 62 height 14
click at [398, 250] on icon at bounding box center [399, 248] width 30 height 33
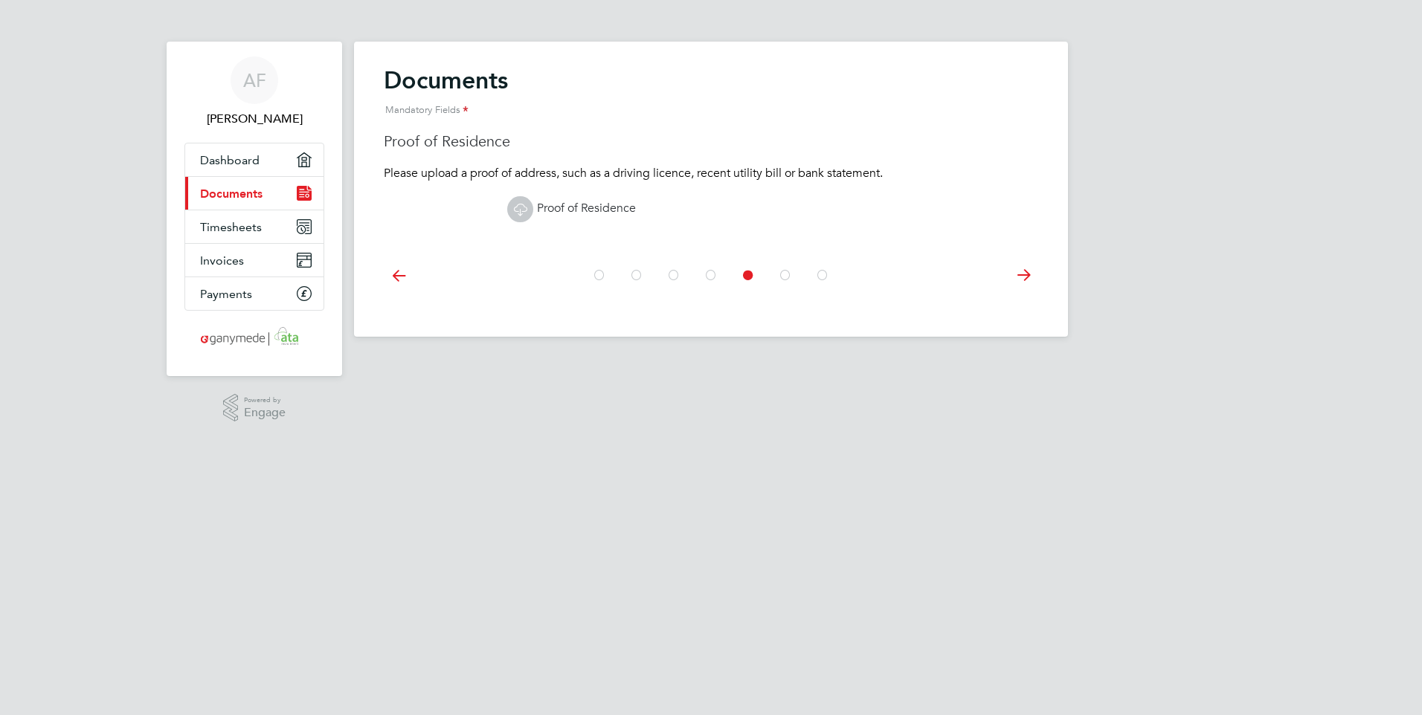
click at [388, 277] on icon at bounding box center [399, 275] width 30 height 33
click at [242, 192] on span "Documents" at bounding box center [231, 194] width 62 height 14
click at [233, 160] on span "Dashboard" at bounding box center [229, 160] width 59 height 14
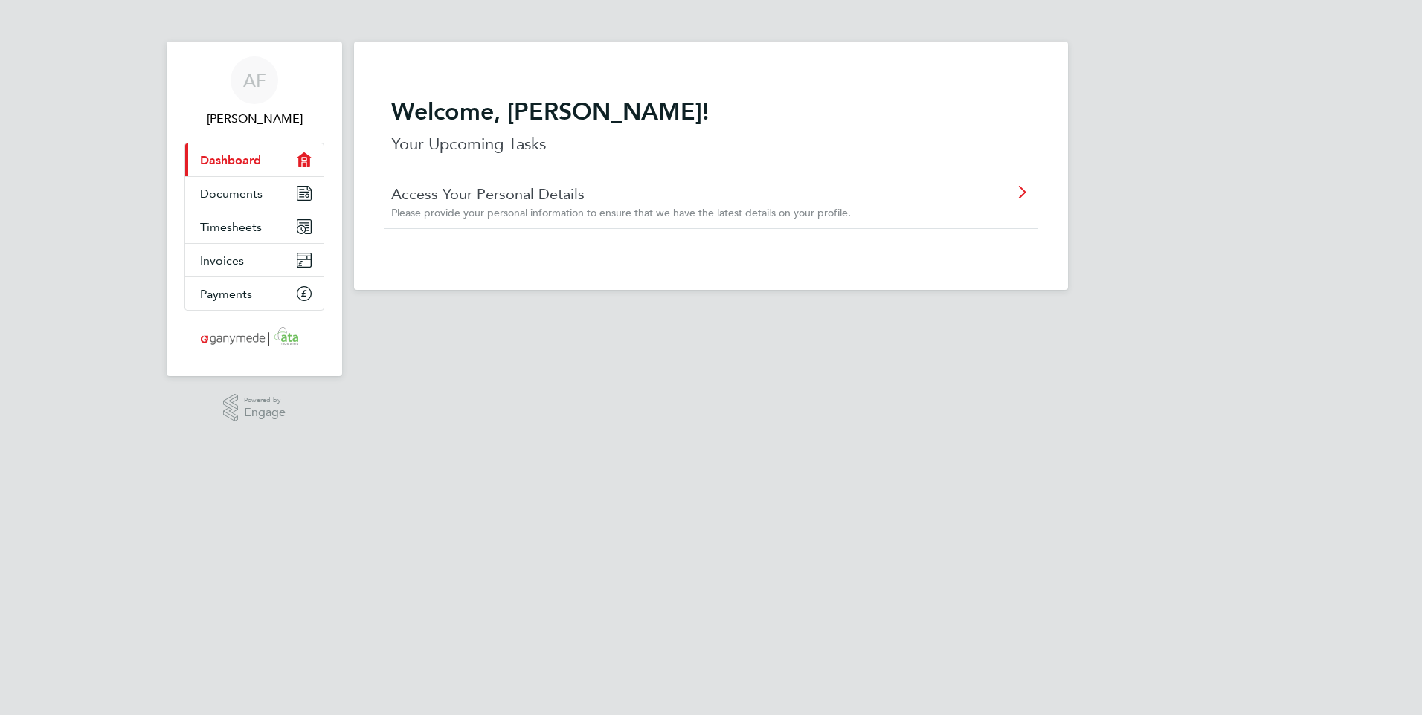
click at [431, 196] on link "Access Your Personal Details" at bounding box center [668, 193] width 555 height 19
click at [222, 196] on span "Documents" at bounding box center [231, 194] width 62 height 14
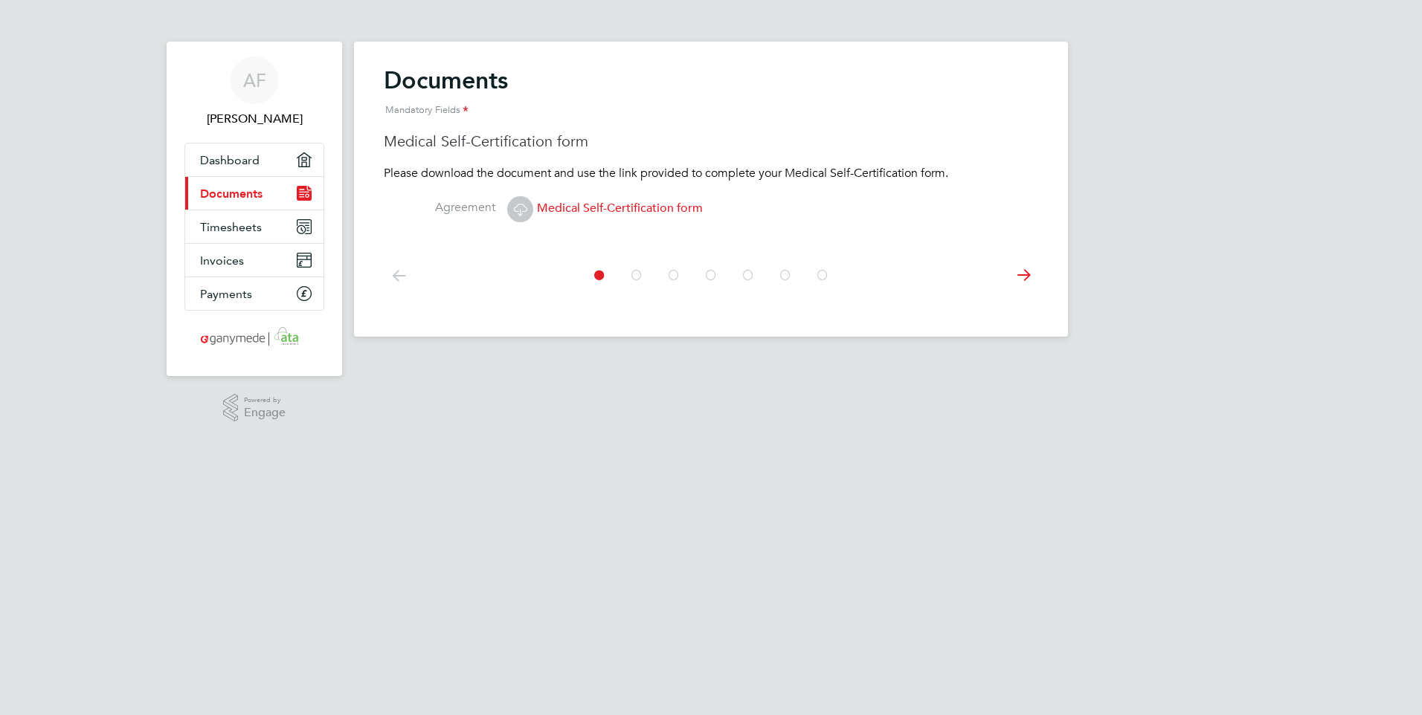
click at [1022, 275] on icon at bounding box center [1023, 275] width 30 height 33
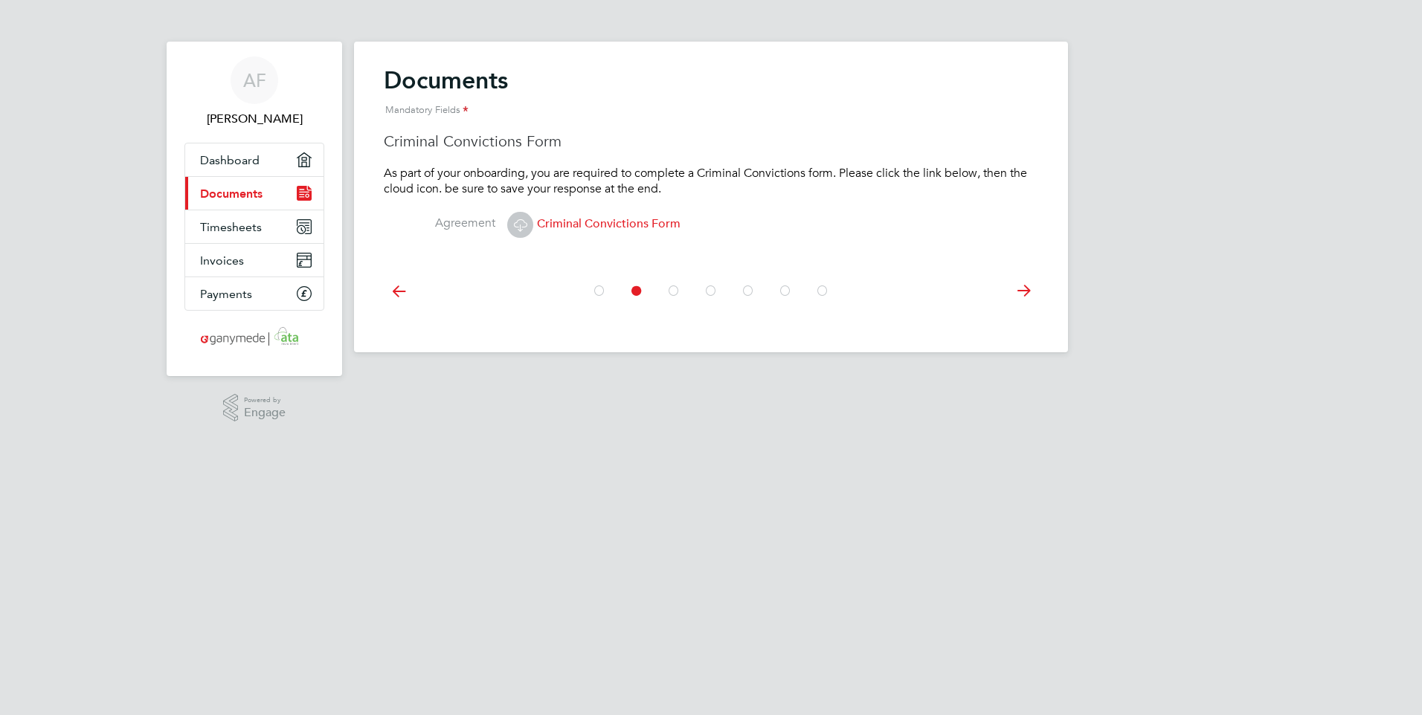
click at [1023, 290] on icon at bounding box center [1023, 290] width 30 height 33
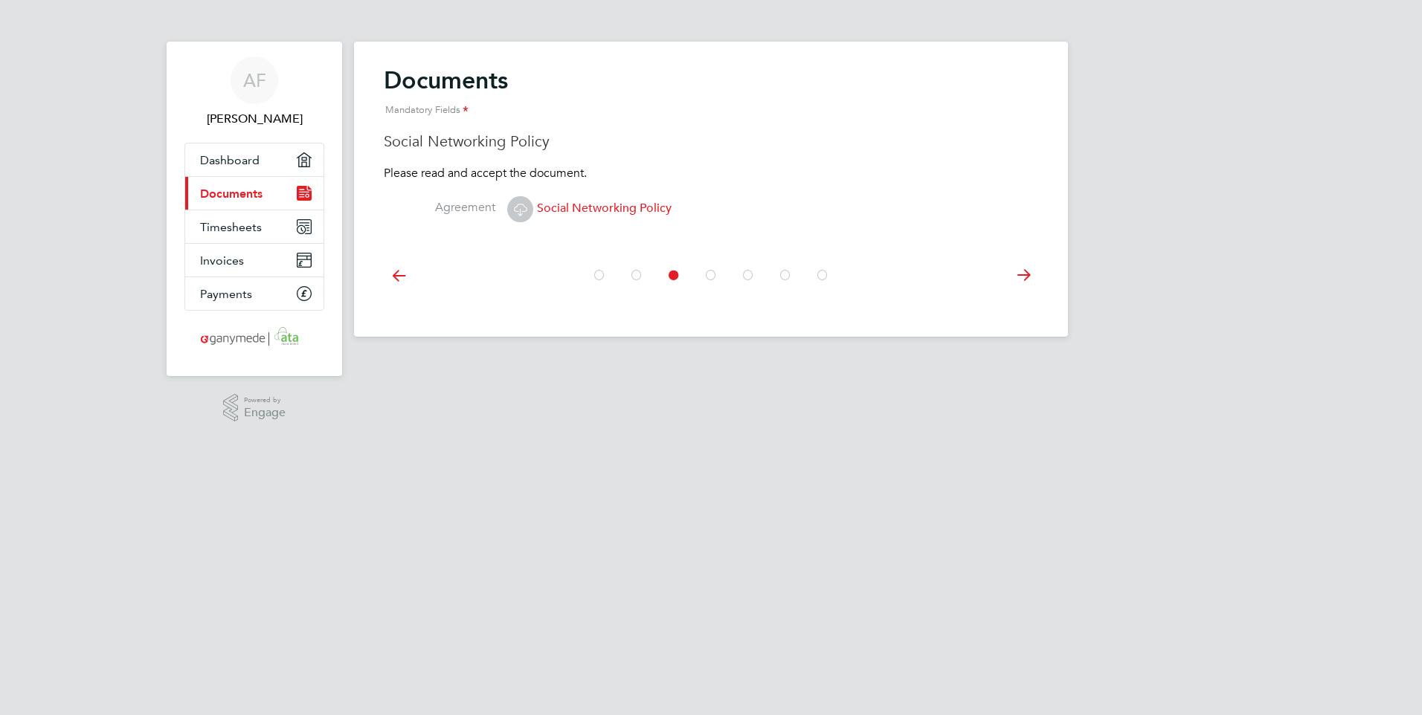
click at [1023, 290] on icon at bounding box center [1023, 275] width 30 height 33
click at [1023, 272] on icon at bounding box center [1023, 275] width 30 height 33
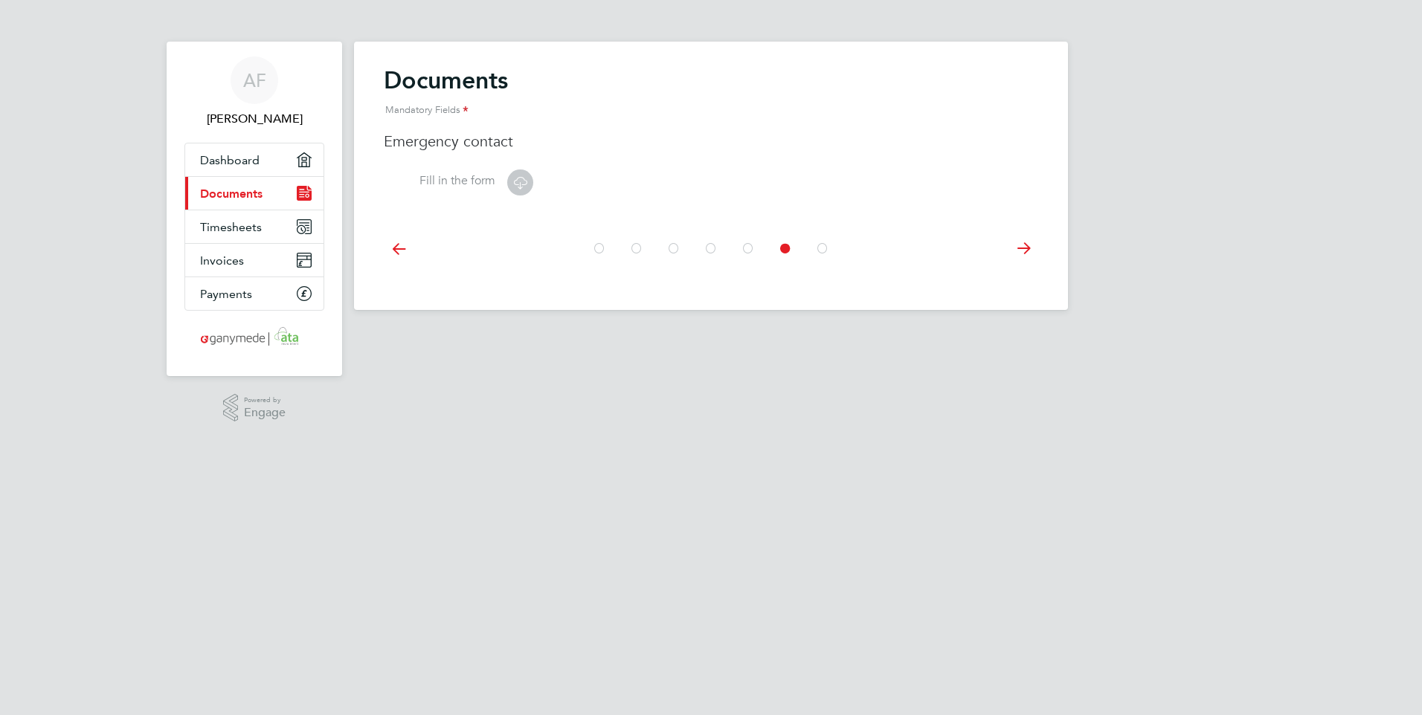
click at [1023, 249] on icon at bounding box center [1023, 248] width 30 height 33
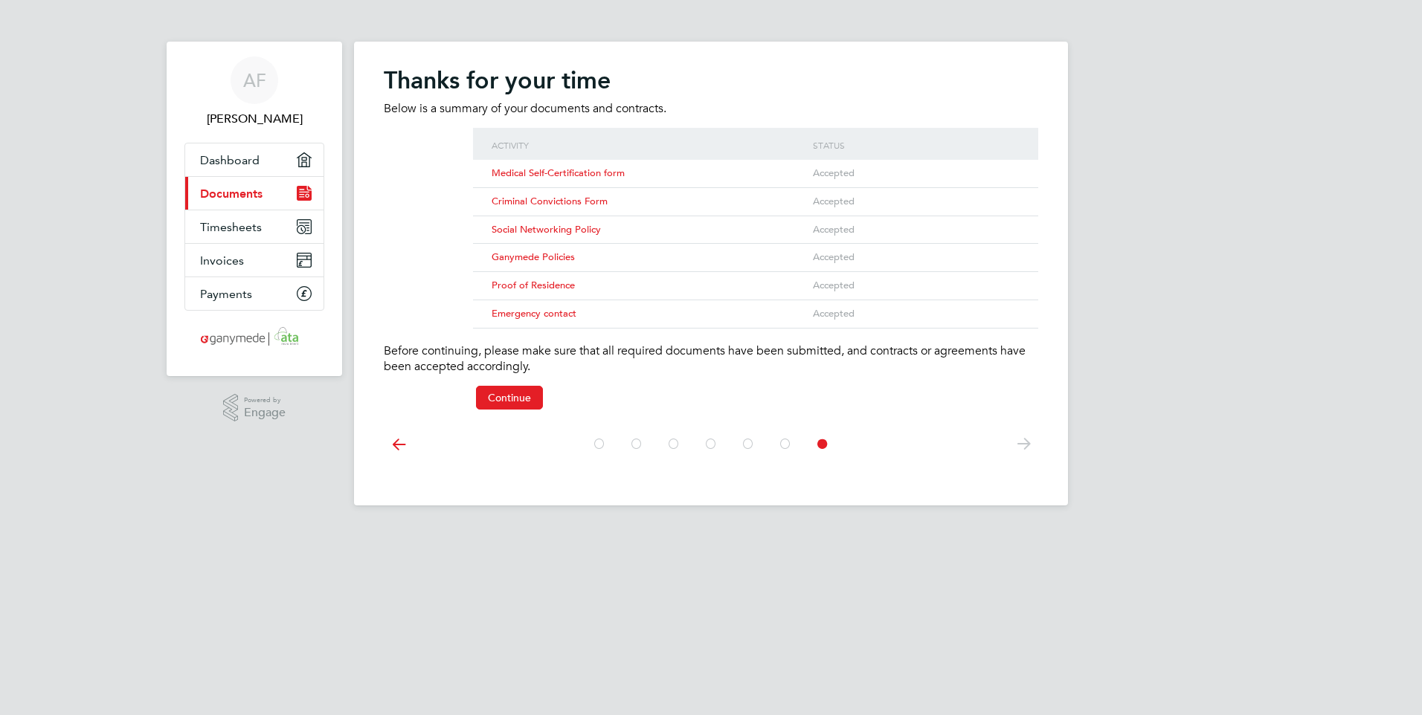
click at [648, 328] on div "Emergency contact" at bounding box center [648, 314] width 321 height 28
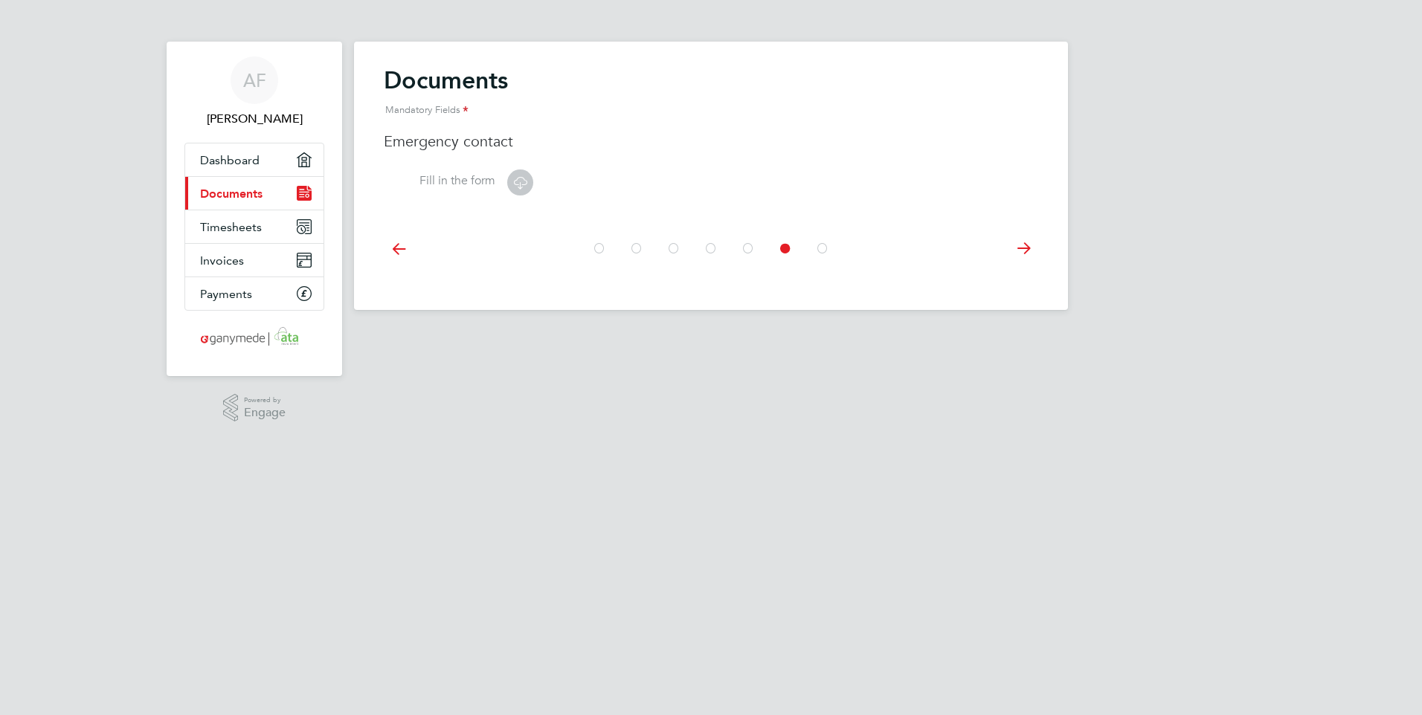
click at [1025, 245] on icon at bounding box center [1023, 248] width 30 height 33
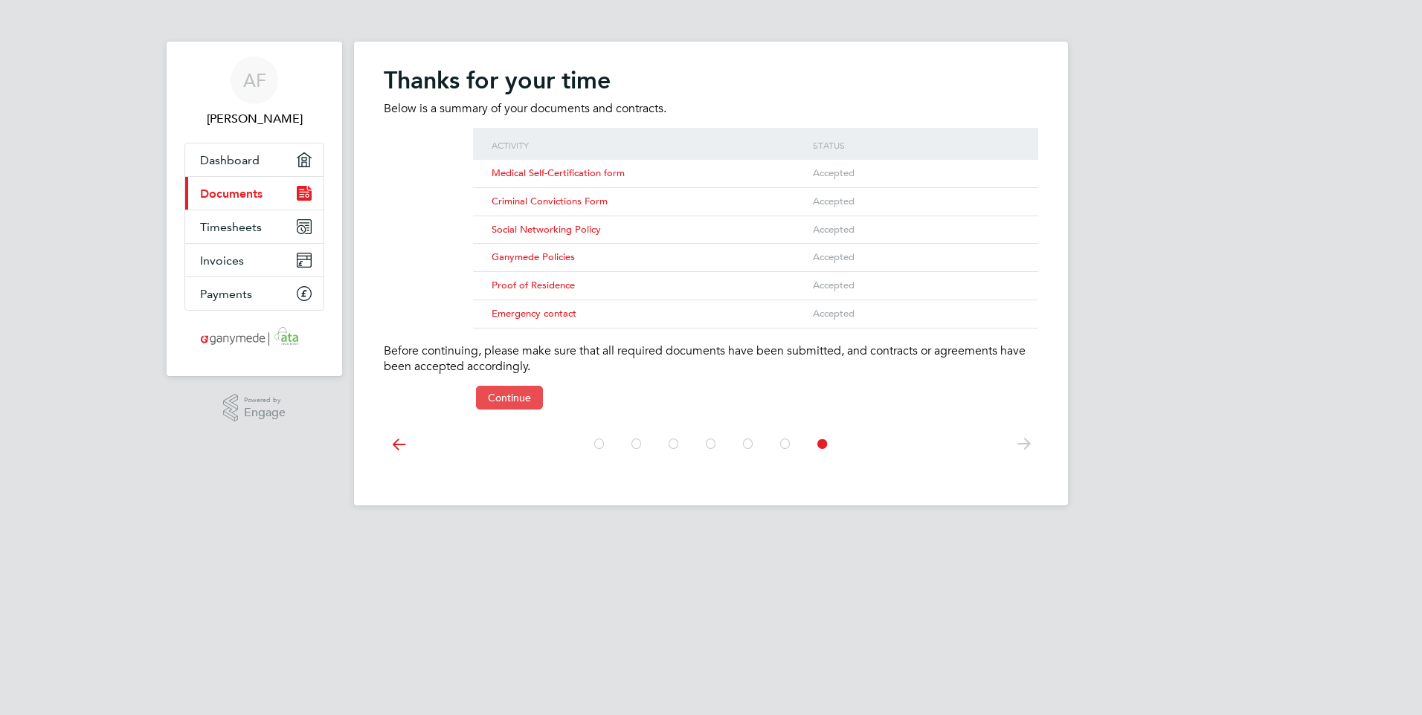
click at [496, 405] on button "Continue" at bounding box center [509, 398] width 67 height 24
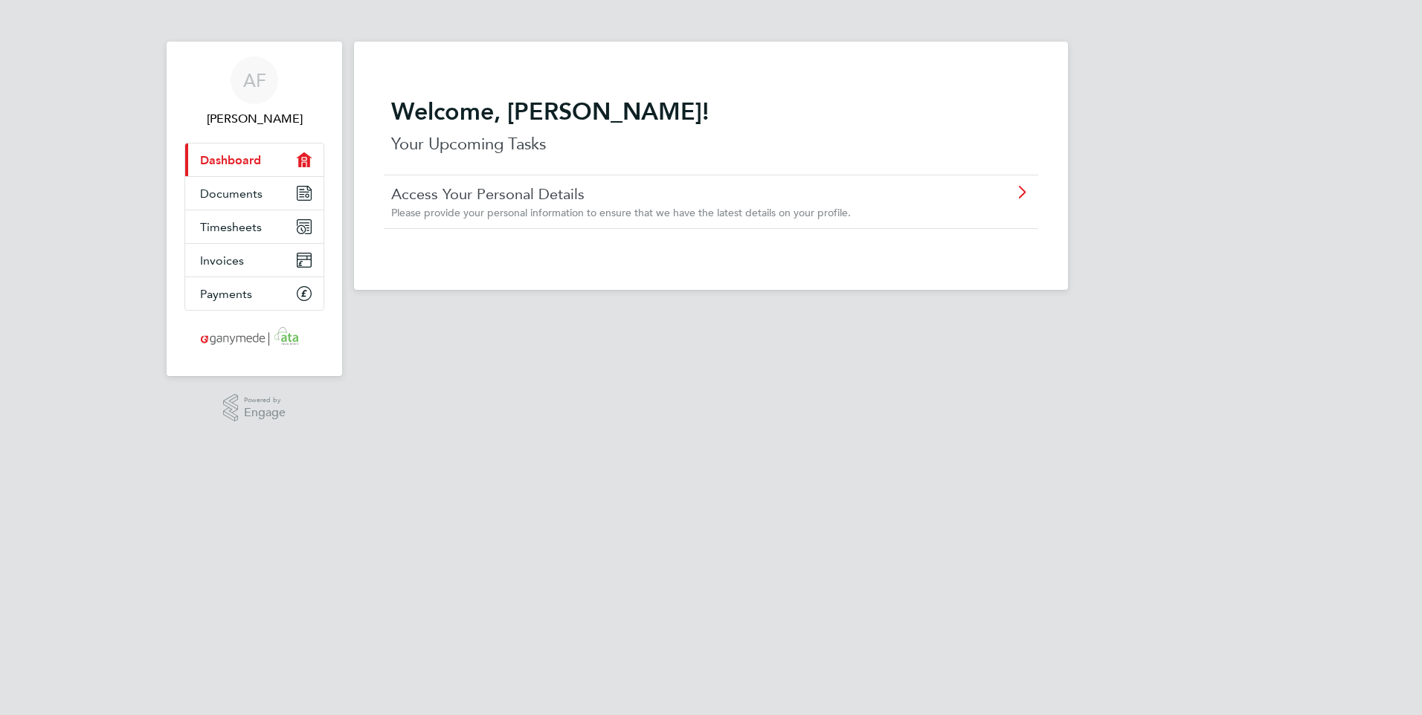
click at [1019, 191] on icon at bounding box center [1021, 193] width 19 height 12
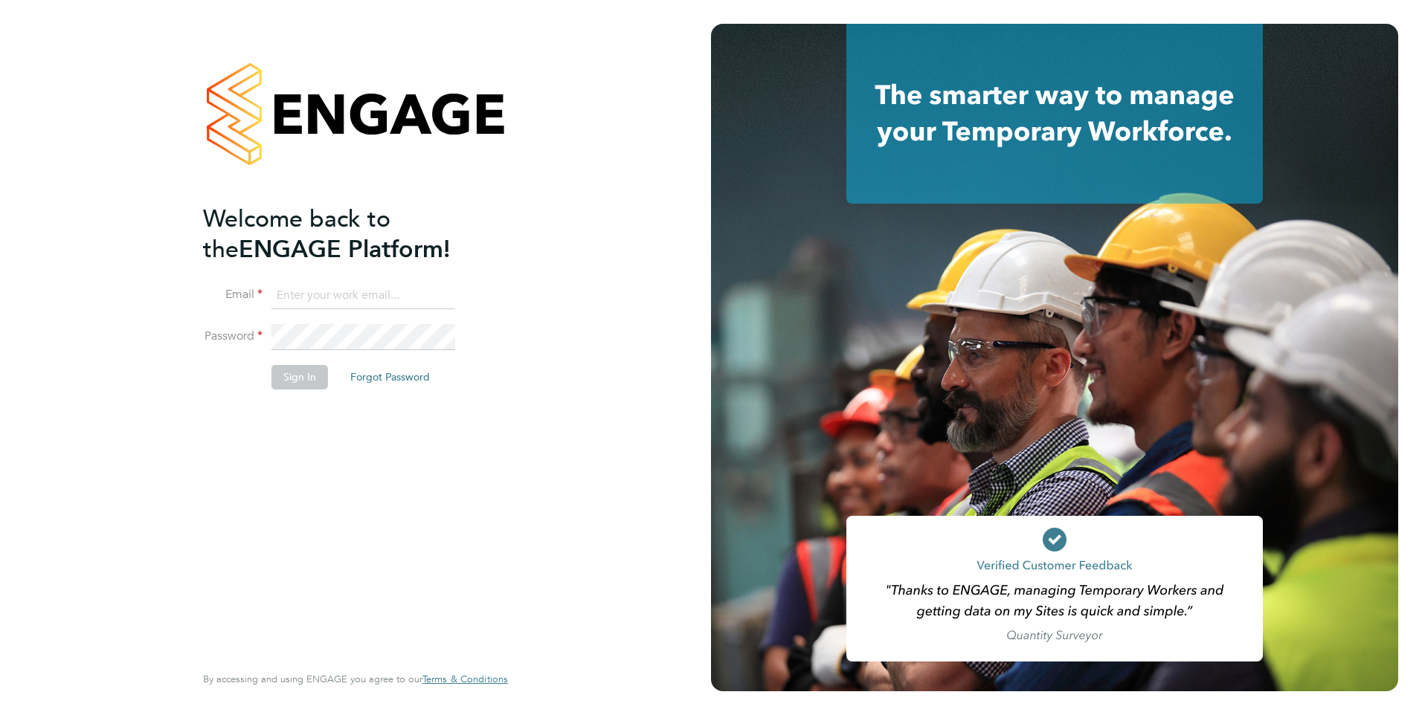
type input "[EMAIL_ADDRESS][DOMAIN_NAME]"
click at [298, 379] on button "Sign In" at bounding box center [299, 377] width 57 height 24
click at [298, 379] on div "Sorry, we are having problems connecting to our services." at bounding box center [355, 357] width 711 height 715
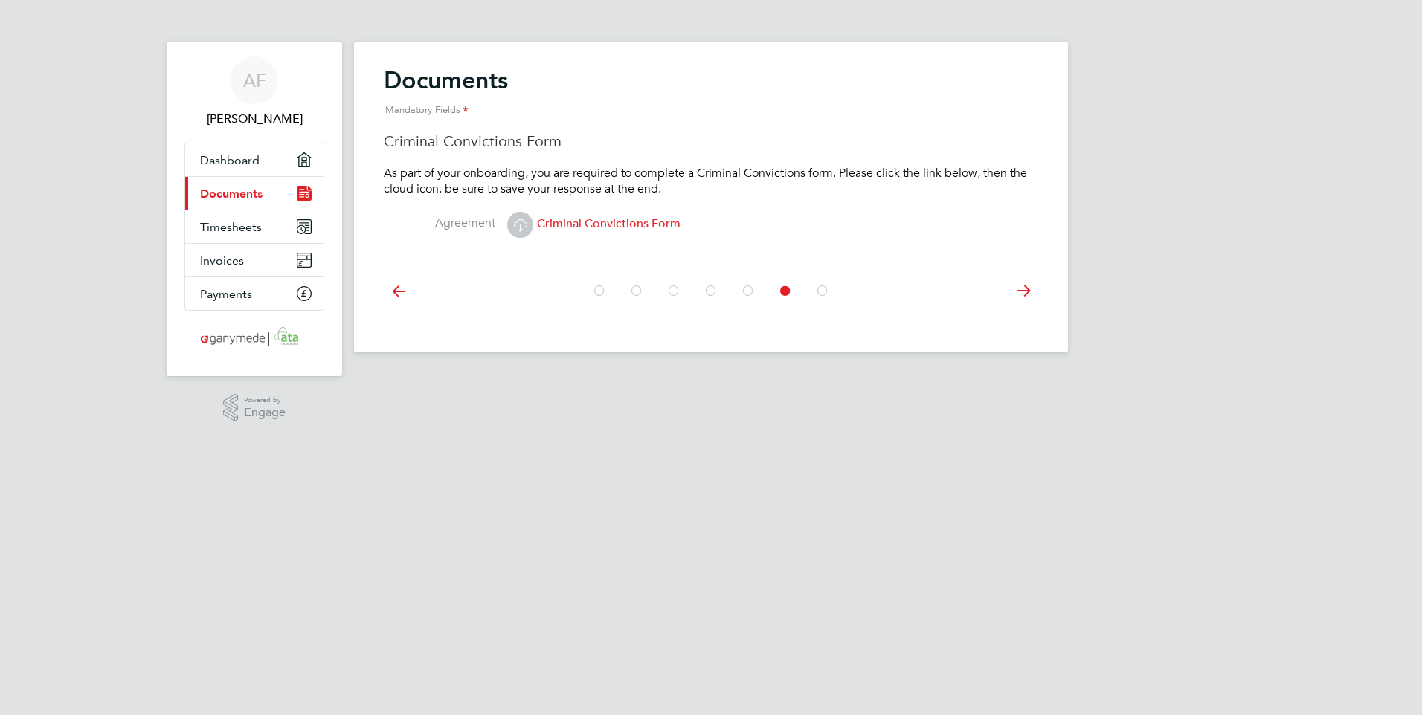
click at [577, 224] on span "Criminal Convictions Form" at bounding box center [593, 223] width 173 height 15
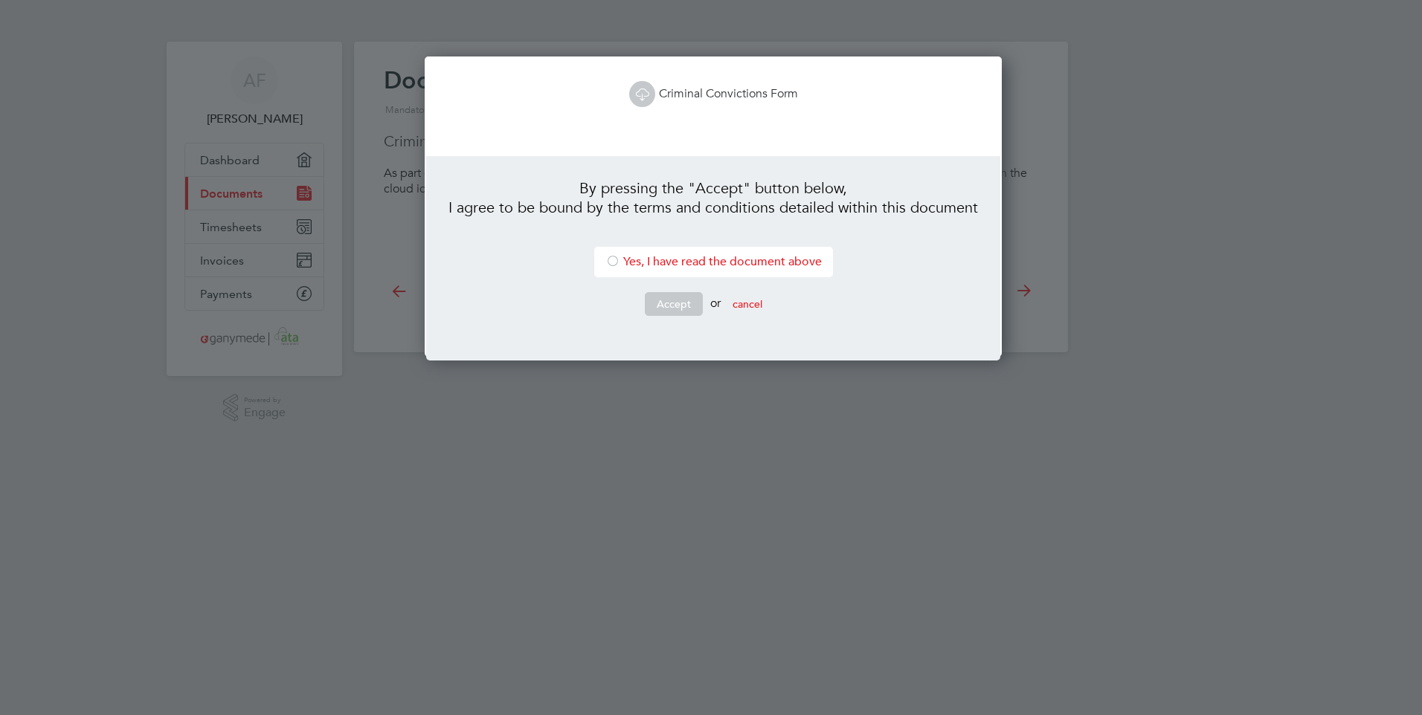
scroll to position [301, 572]
click at [607, 259] on div at bounding box center [612, 262] width 15 height 15
click at [667, 309] on button "Accept" at bounding box center [674, 304] width 58 height 24
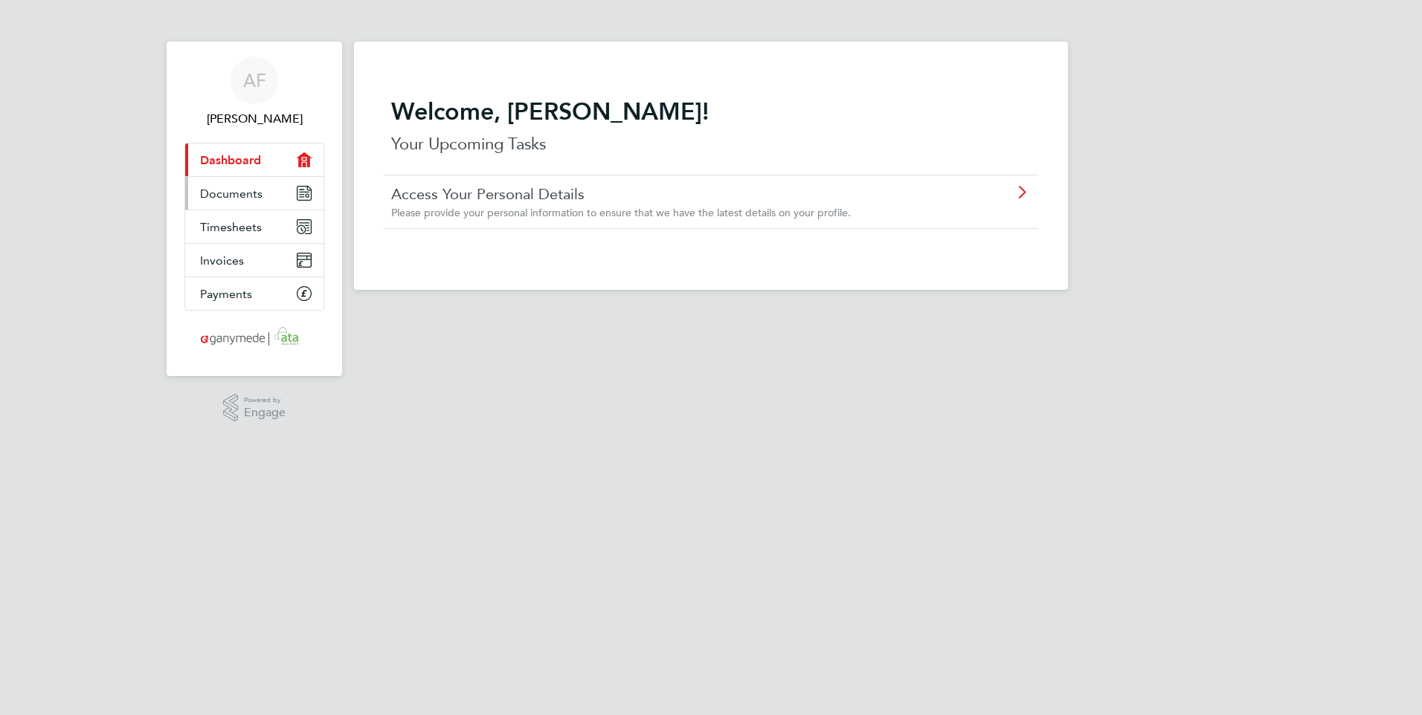
click at [225, 187] on span "Documents" at bounding box center [231, 194] width 62 height 14
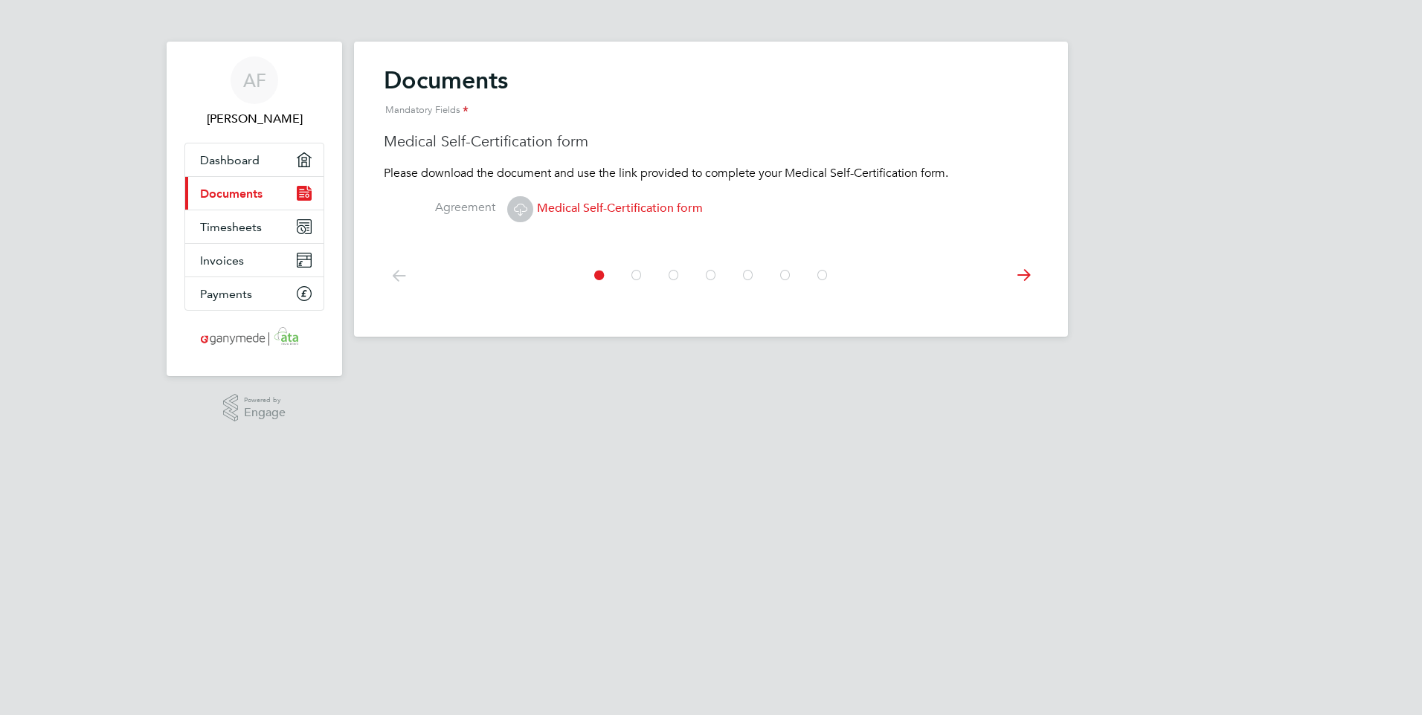
click at [1020, 275] on icon at bounding box center [1023, 275] width 30 height 33
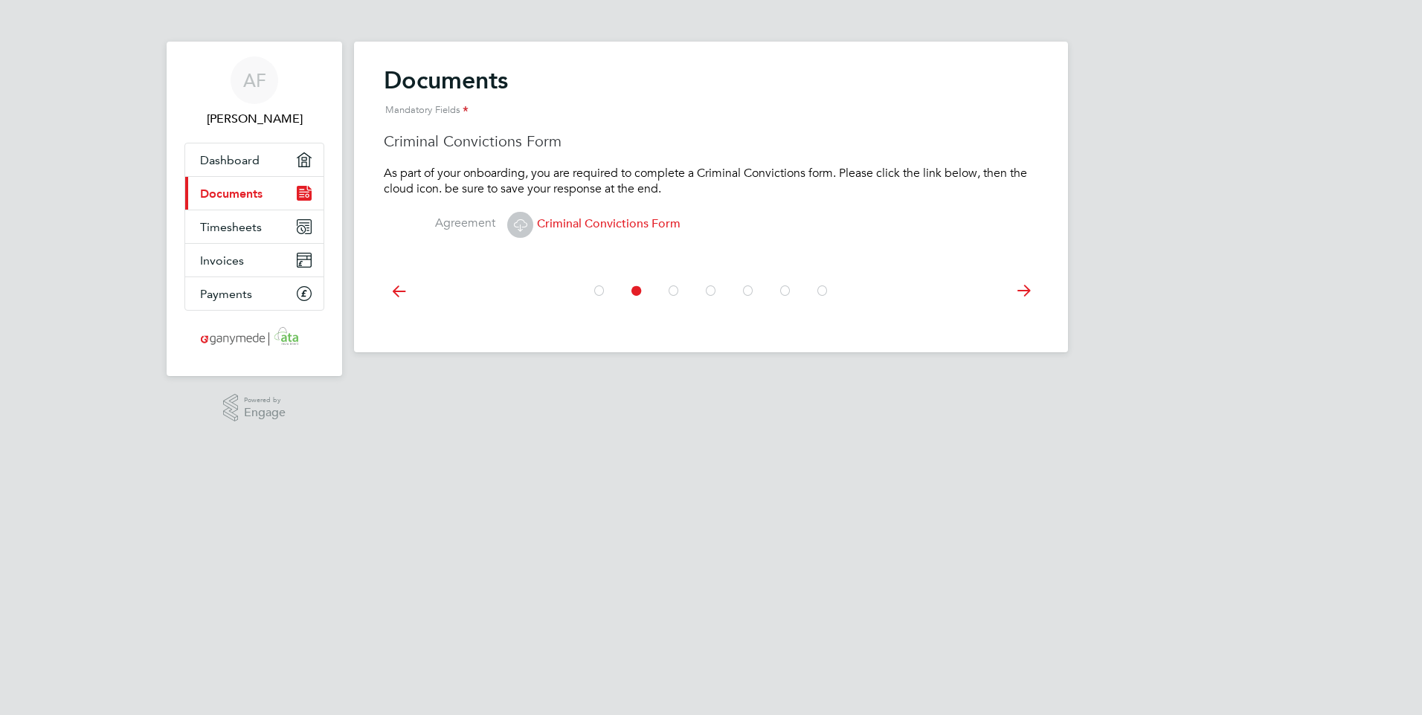
click at [649, 224] on span "Criminal Convictions Form" at bounding box center [593, 223] width 173 height 15
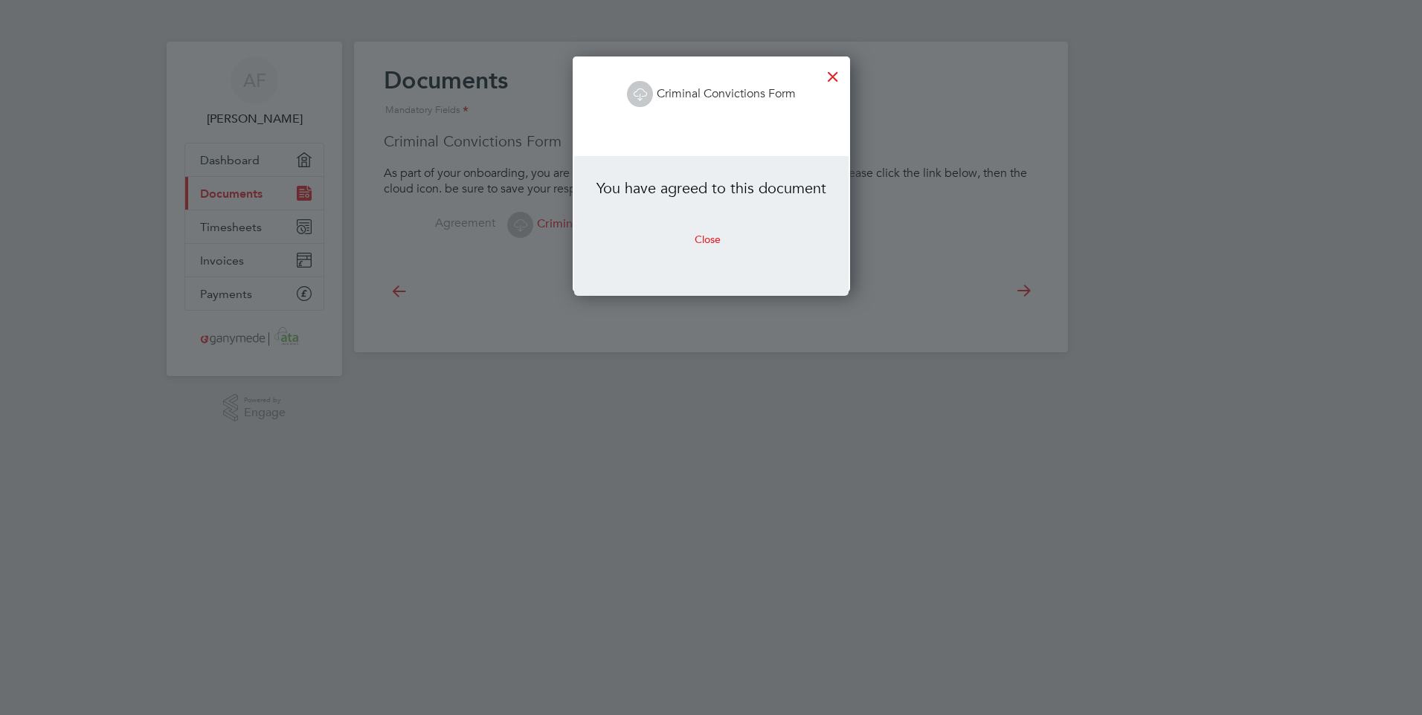
scroll to position [236, 277]
click at [702, 238] on button "Close" at bounding box center [708, 240] width 50 height 24
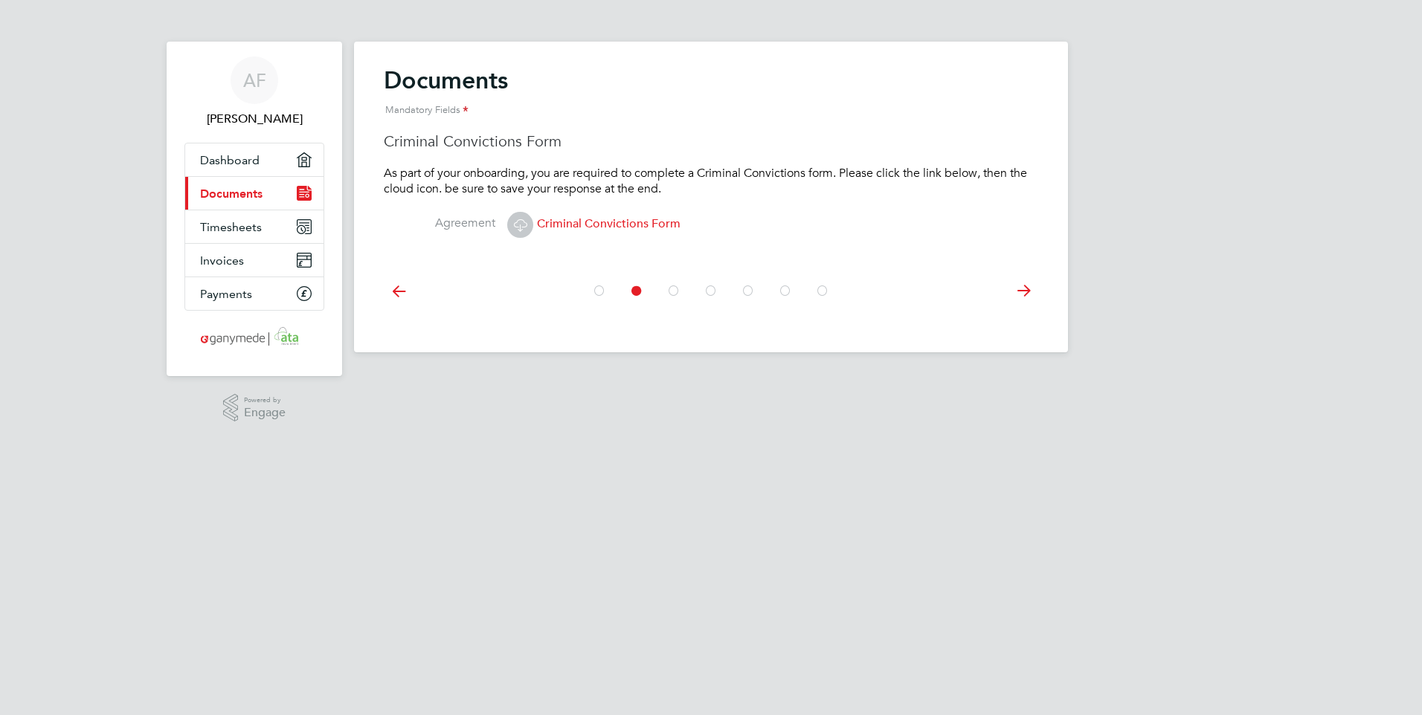
click at [1022, 292] on icon at bounding box center [1023, 290] width 30 height 33
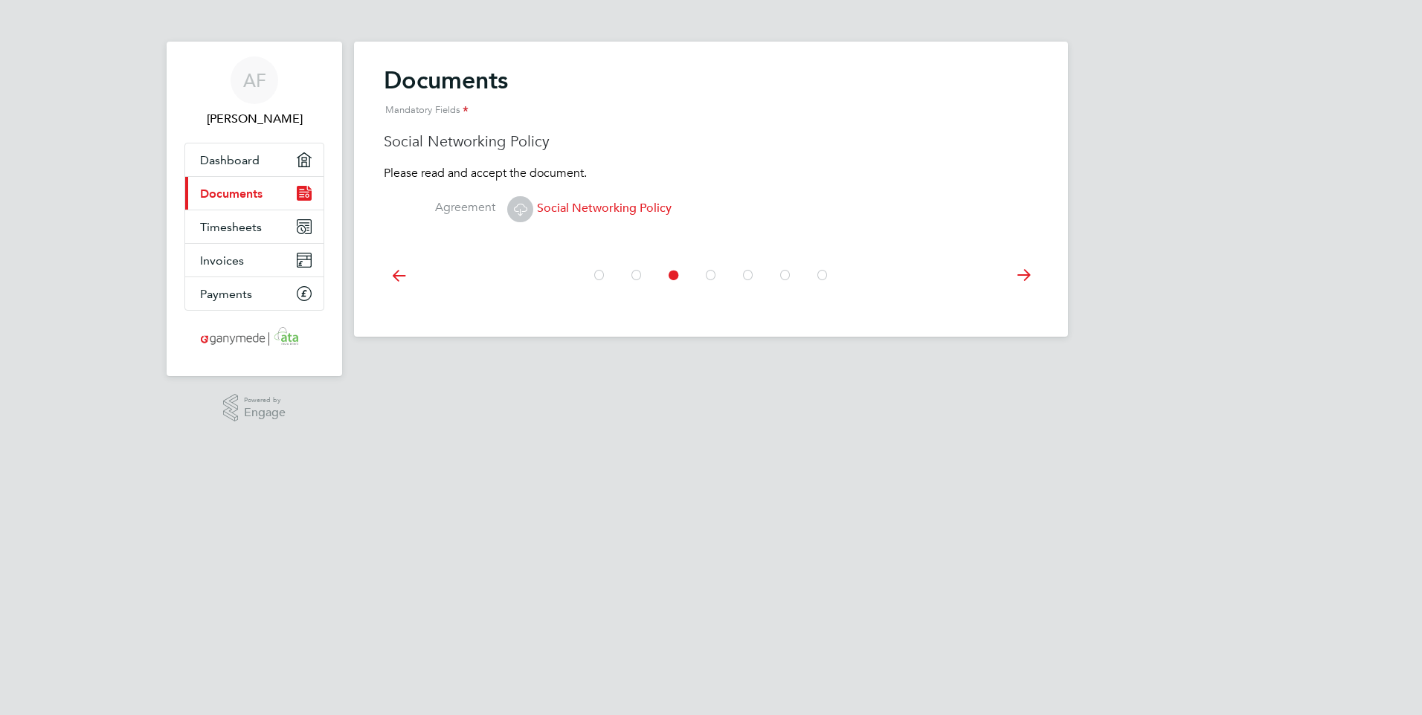
click at [1023, 277] on icon at bounding box center [1023, 275] width 30 height 33
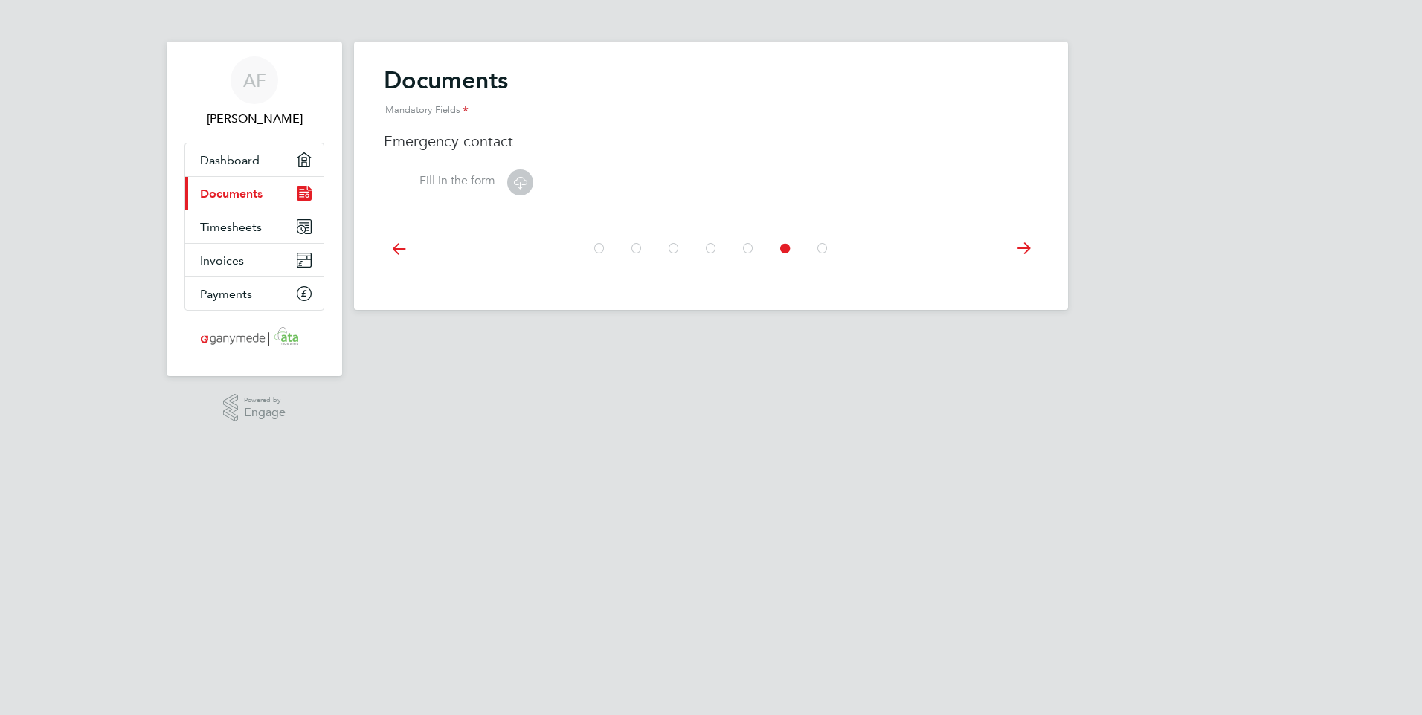
click at [1025, 252] on icon at bounding box center [1023, 248] width 30 height 33
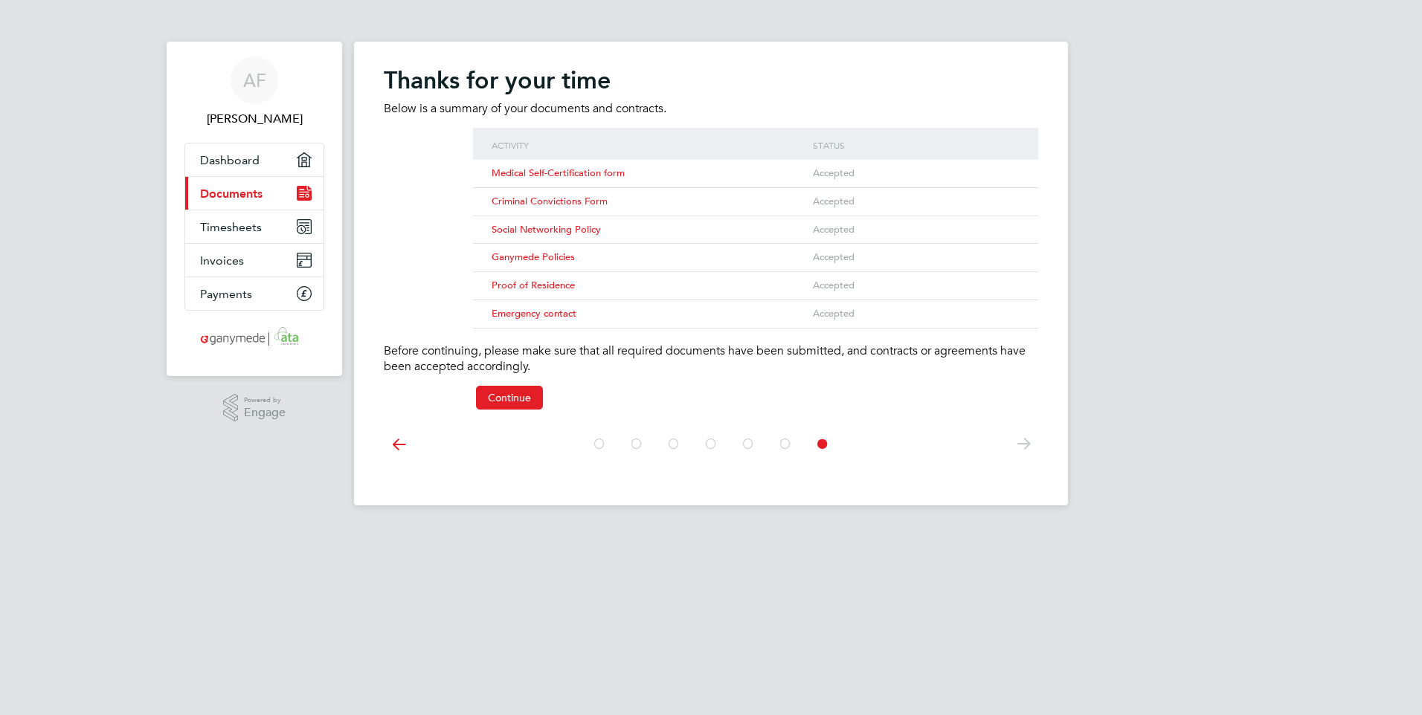
click at [1025, 252] on div "Ganymede Policies Accepted" at bounding box center [755, 257] width 565 height 28
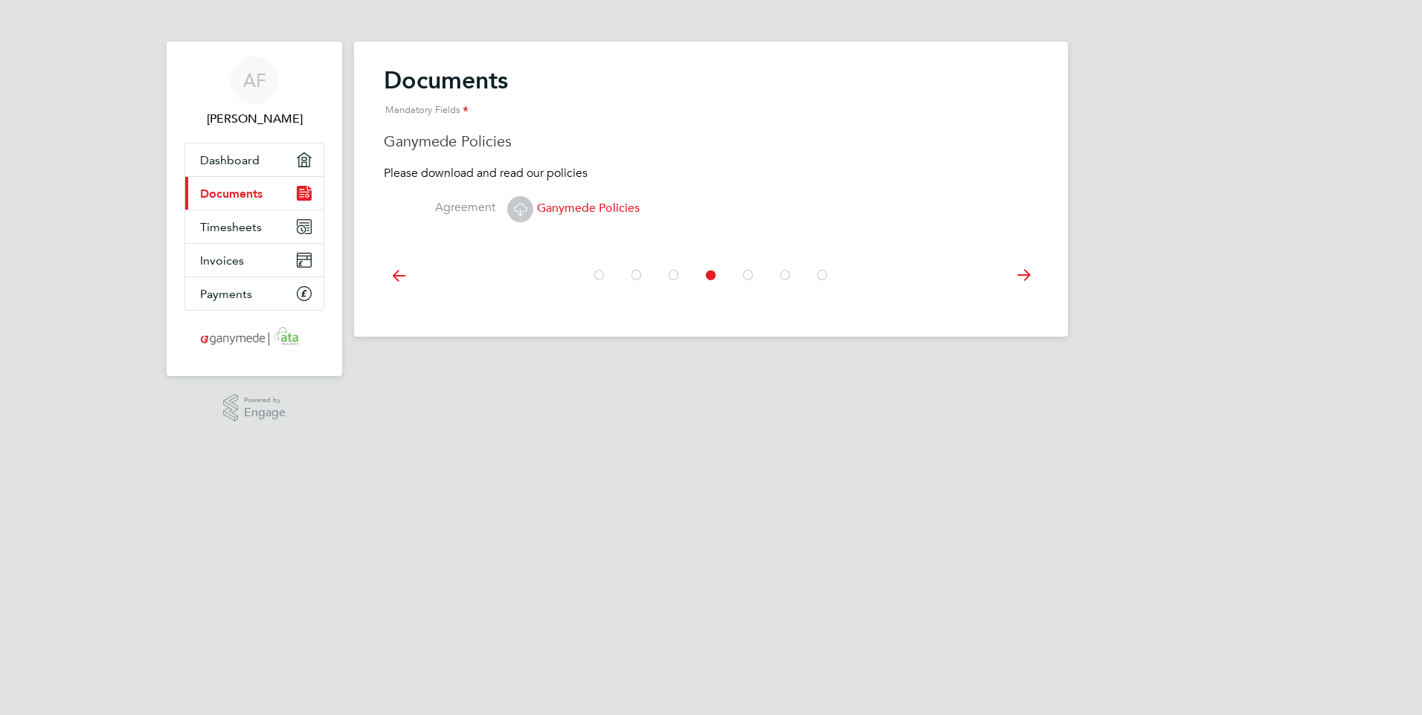
click at [1019, 275] on icon at bounding box center [1023, 275] width 30 height 33
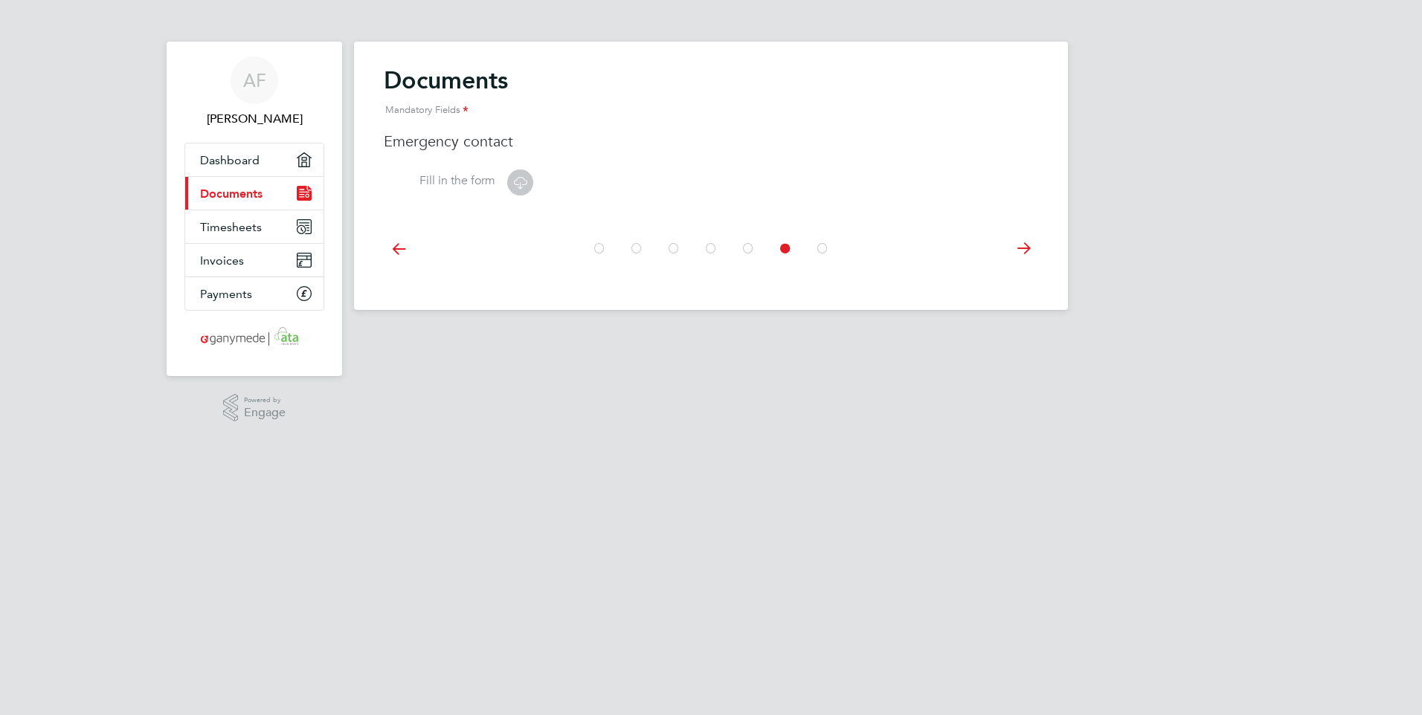
click at [1022, 249] on icon at bounding box center [1023, 248] width 30 height 33
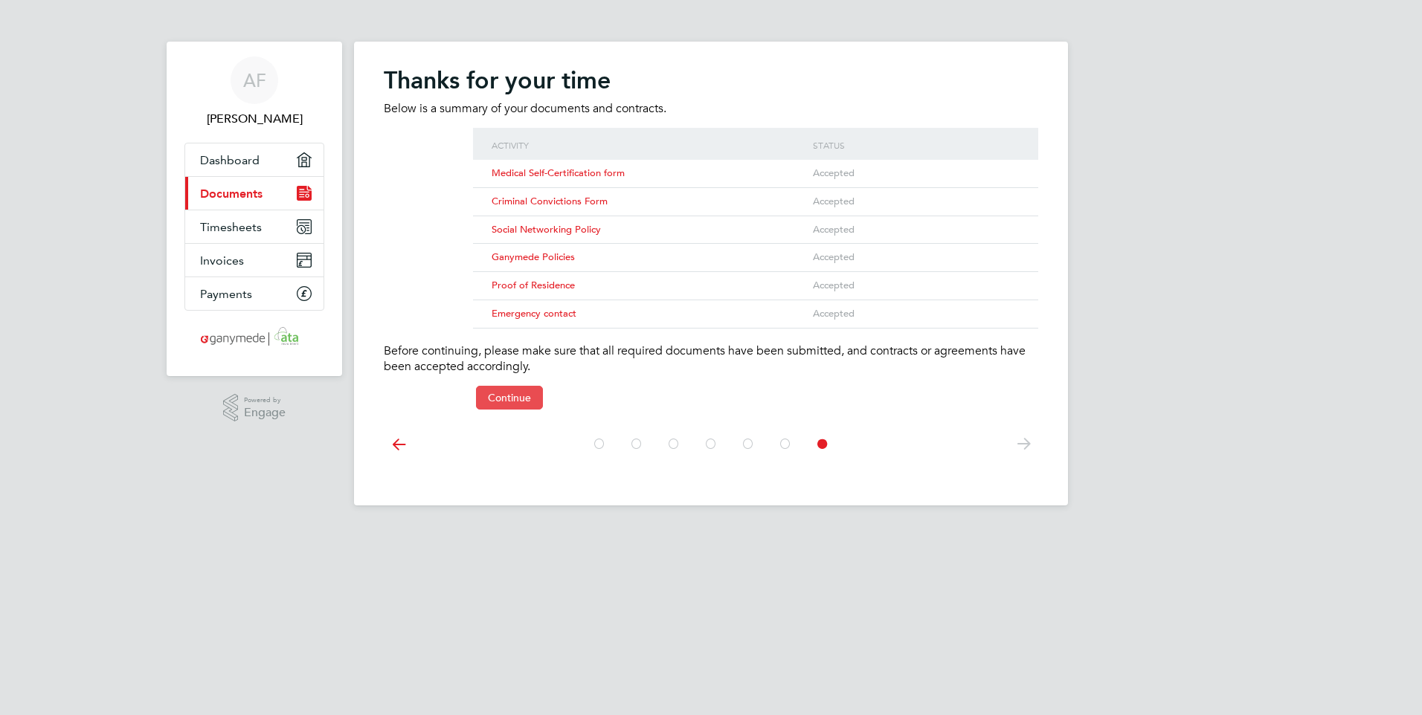
click at [505, 391] on button "Continue" at bounding box center [509, 398] width 67 height 24
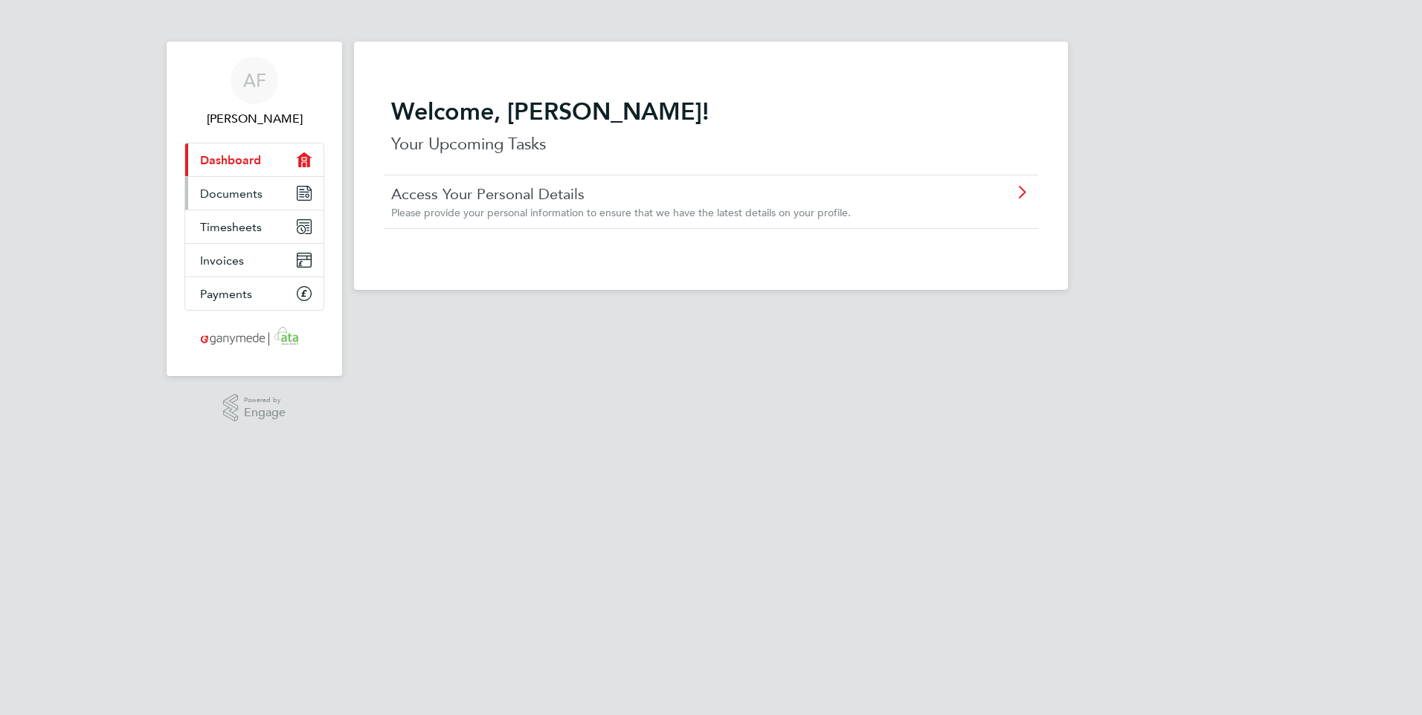
click at [230, 188] on span "Documents" at bounding box center [231, 194] width 62 height 14
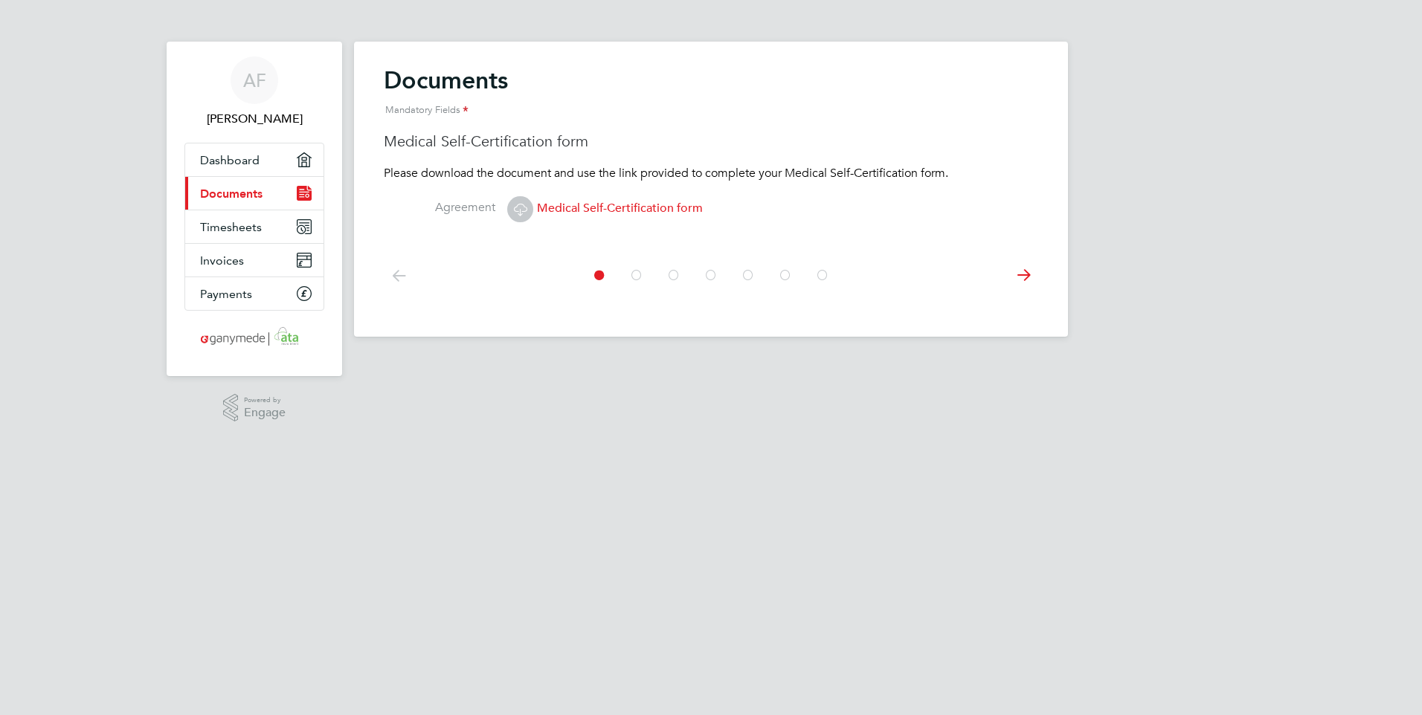
click at [1021, 274] on icon at bounding box center [1023, 275] width 30 height 33
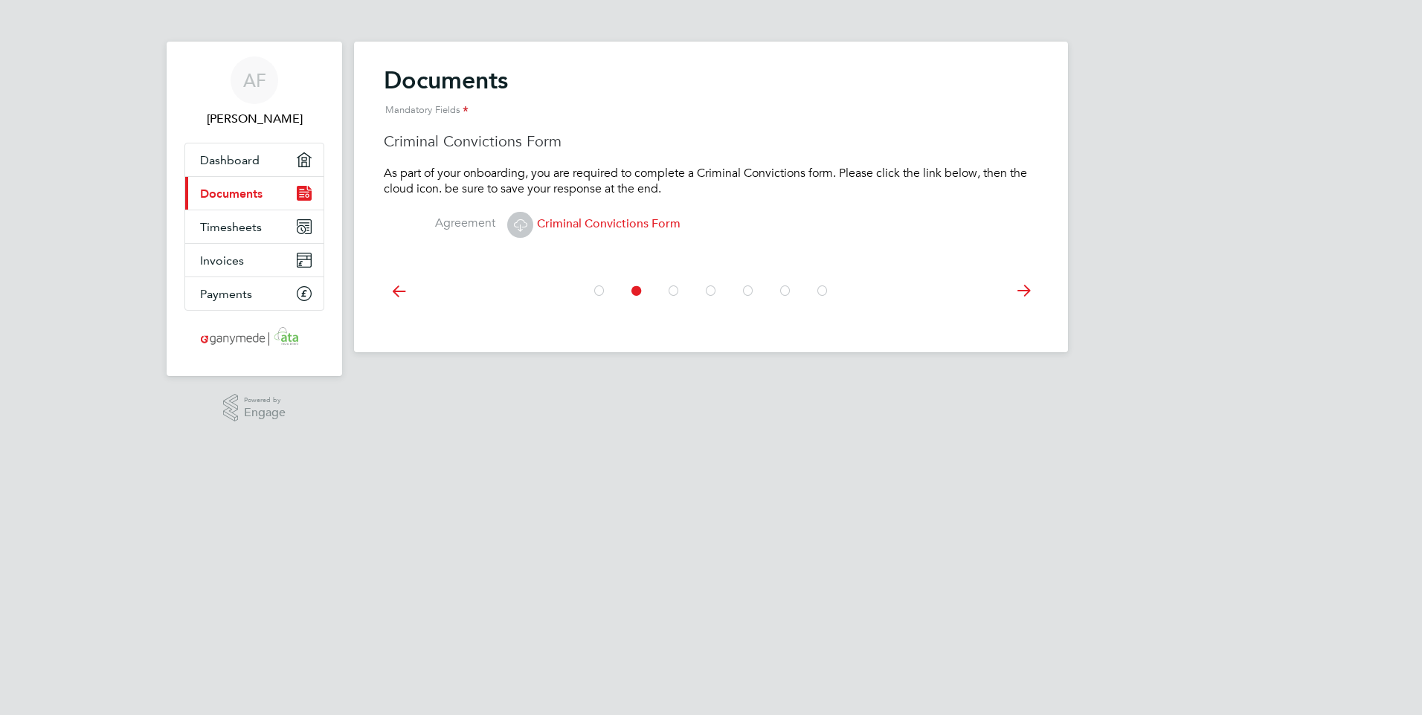
click at [600, 224] on span "Criminal Convictions Form" at bounding box center [593, 223] width 173 height 15
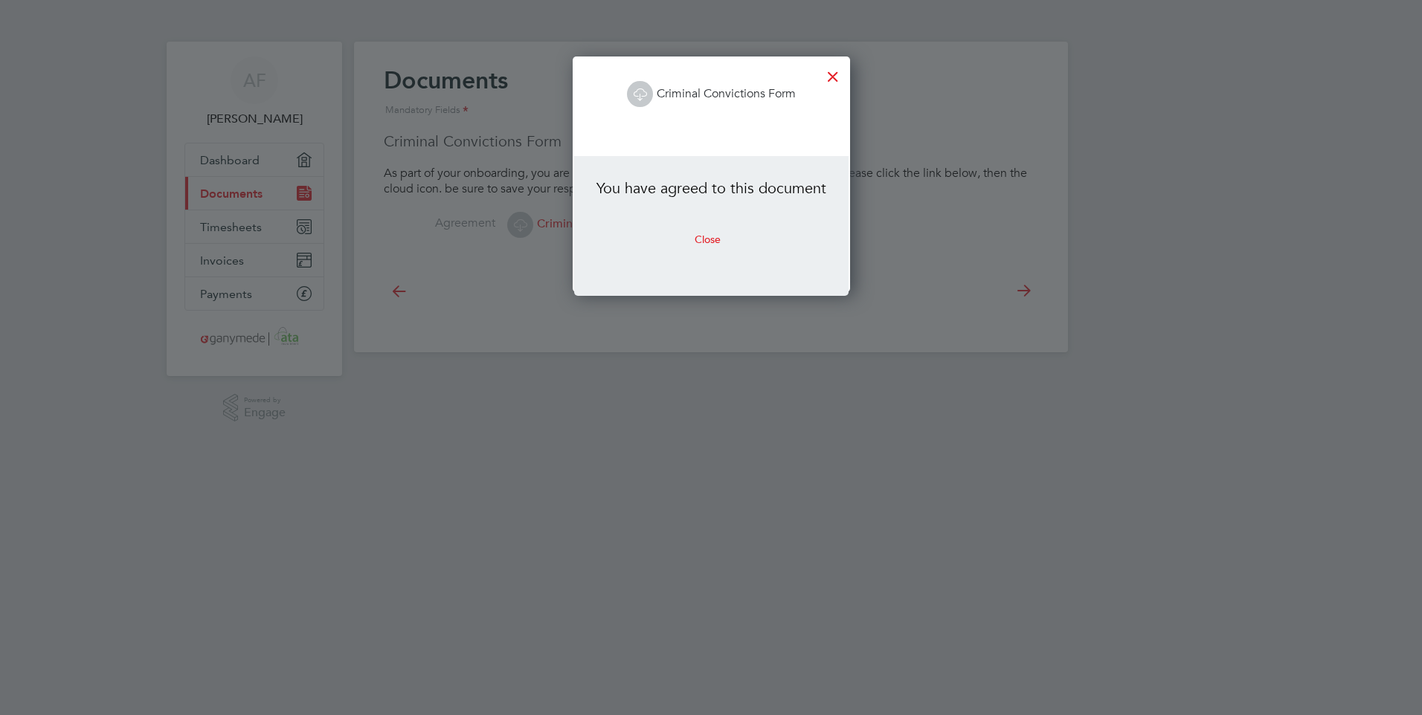
scroll to position [236, 277]
click at [711, 239] on button "Close" at bounding box center [708, 240] width 50 height 24
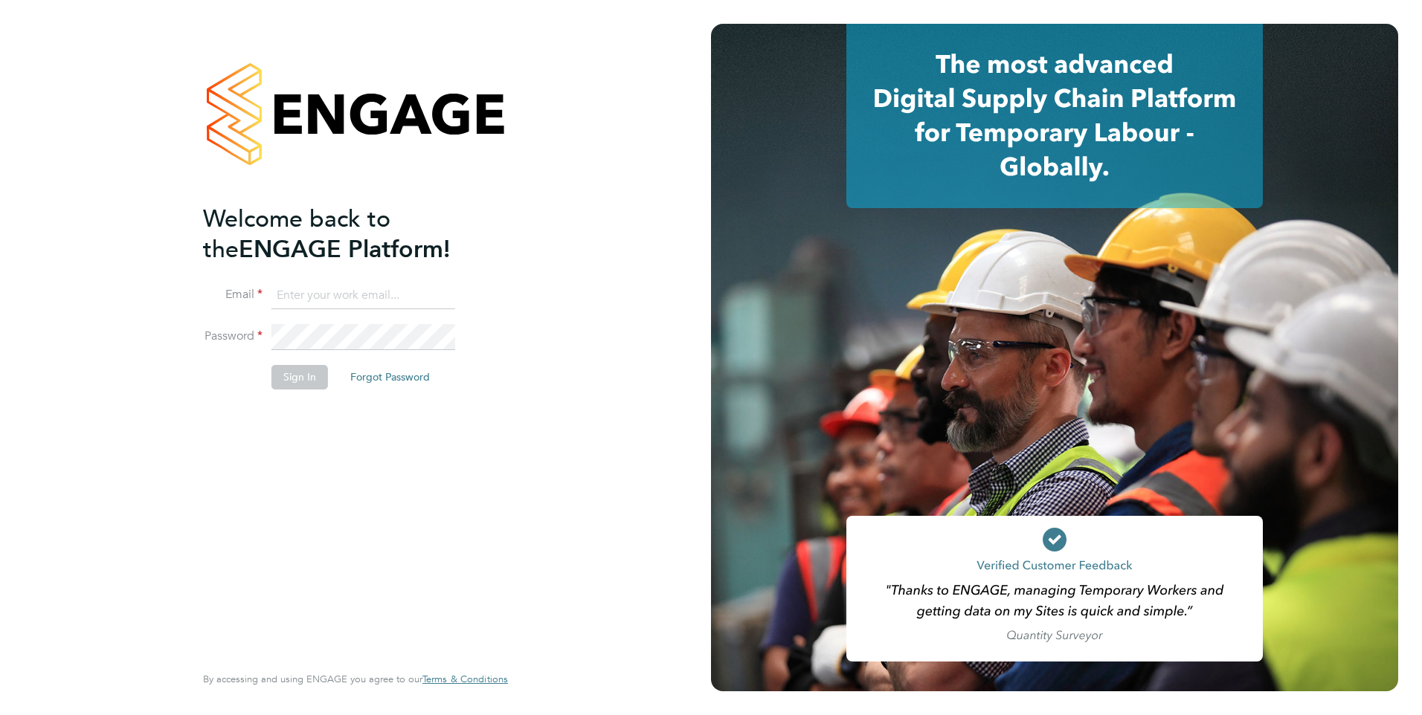
type input "[EMAIL_ADDRESS][DOMAIN_NAME]"
click at [296, 377] on button "Sign In" at bounding box center [299, 377] width 57 height 24
click at [296, 377] on div "Sorry, we are having problems connecting to our services." at bounding box center [355, 357] width 711 height 715
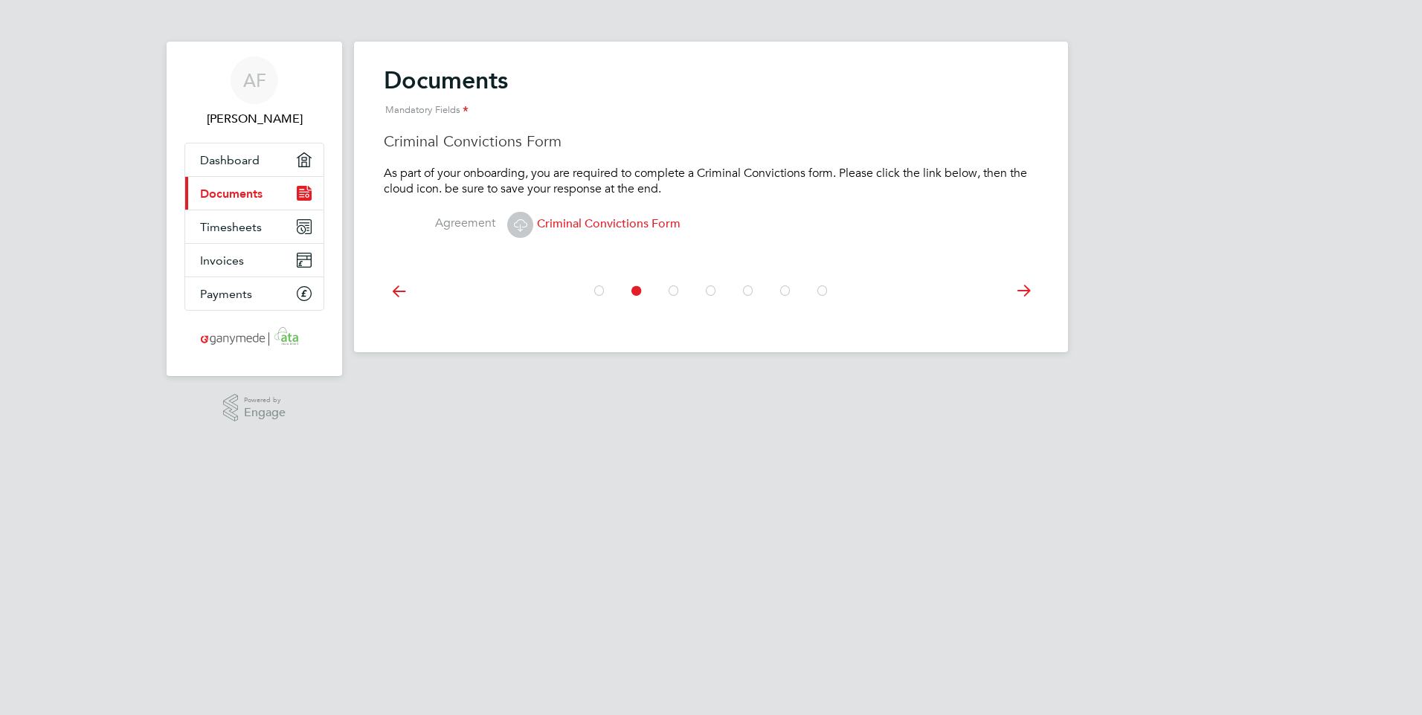
click at [610, 225] on span "Criminal Convictions Form" at bounding box center [593, 223] width 173 height 15
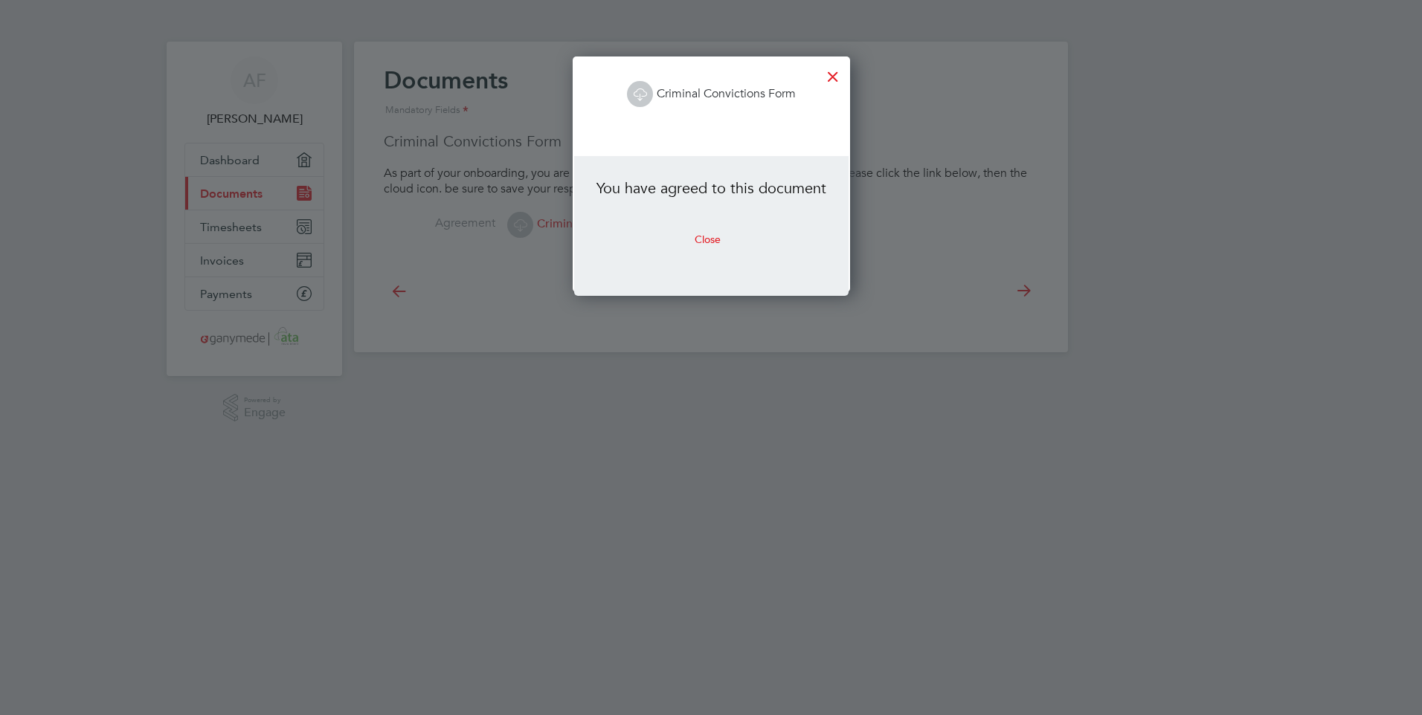
scroll to position [236, 277]
click at [707, 235] on button "Close" at bounding box center [708, 240] width 50 height 24
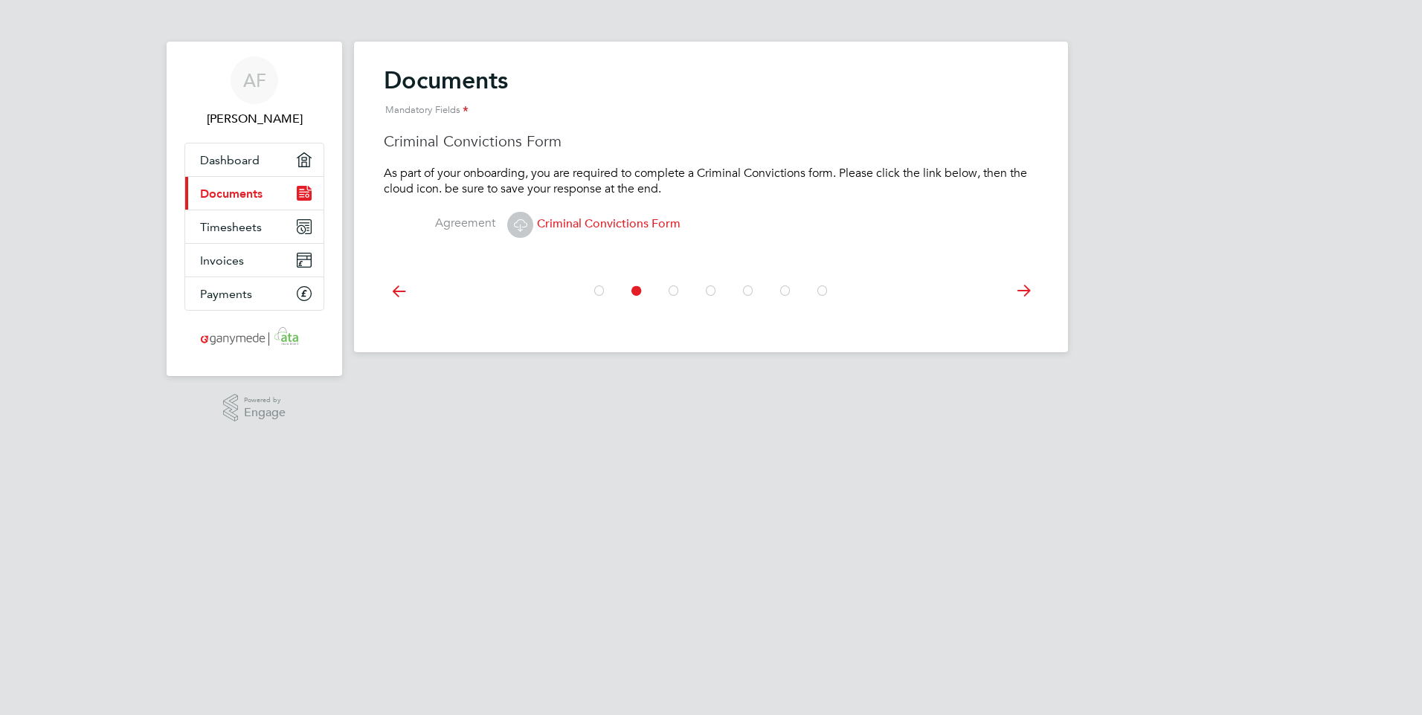
drag, startPoint x: 1022, startPoint y: 291, endPoint x: 1086, endPoint y: 257, distance: 72.2
click at [1086, 257] on div "AF [PERSON_NAME] Applications: Dashboard Current page: Documents Timesheets Inv…" at bounding box center [711, 188] width 1422 height 376
click at [1022, 289] on icon at bounding box center [1023, 290] width 30 height 33
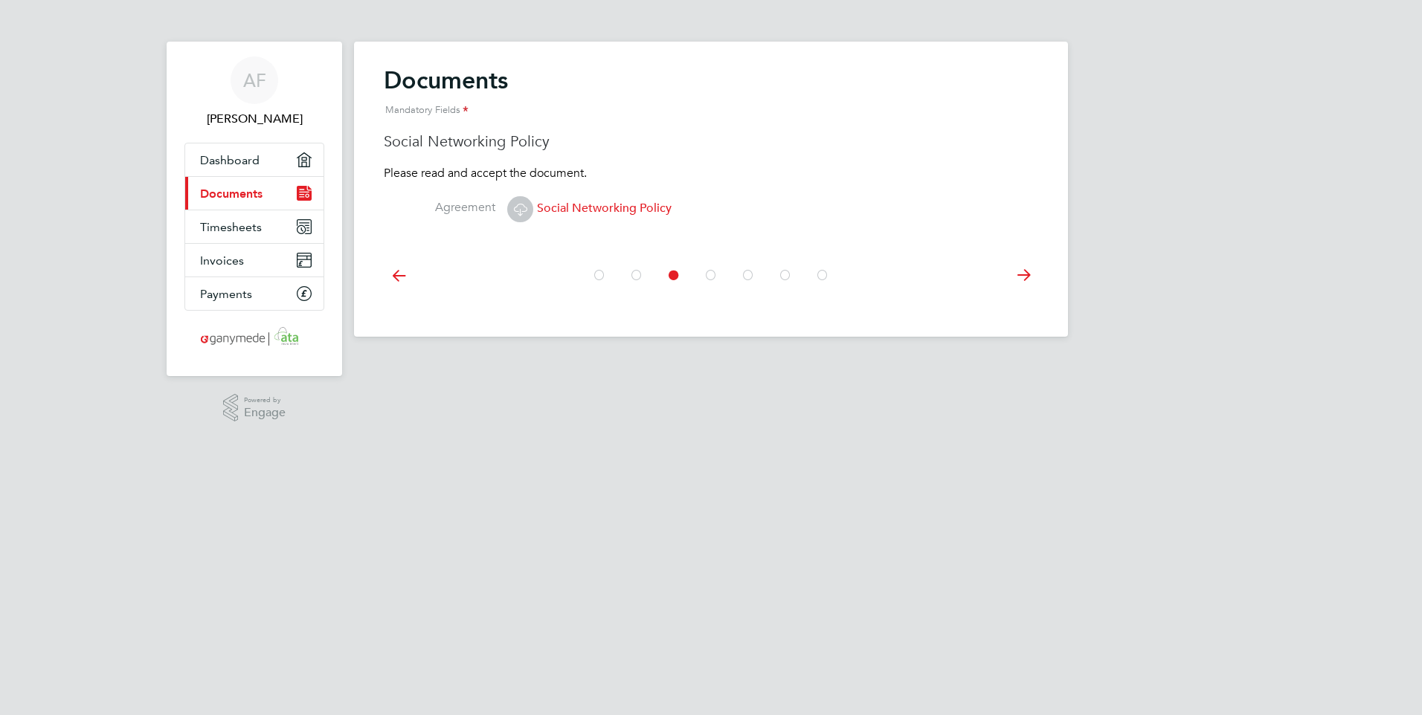
click at [1025, 274] on icon at bounding box center [1023, 275] width 30 height 33
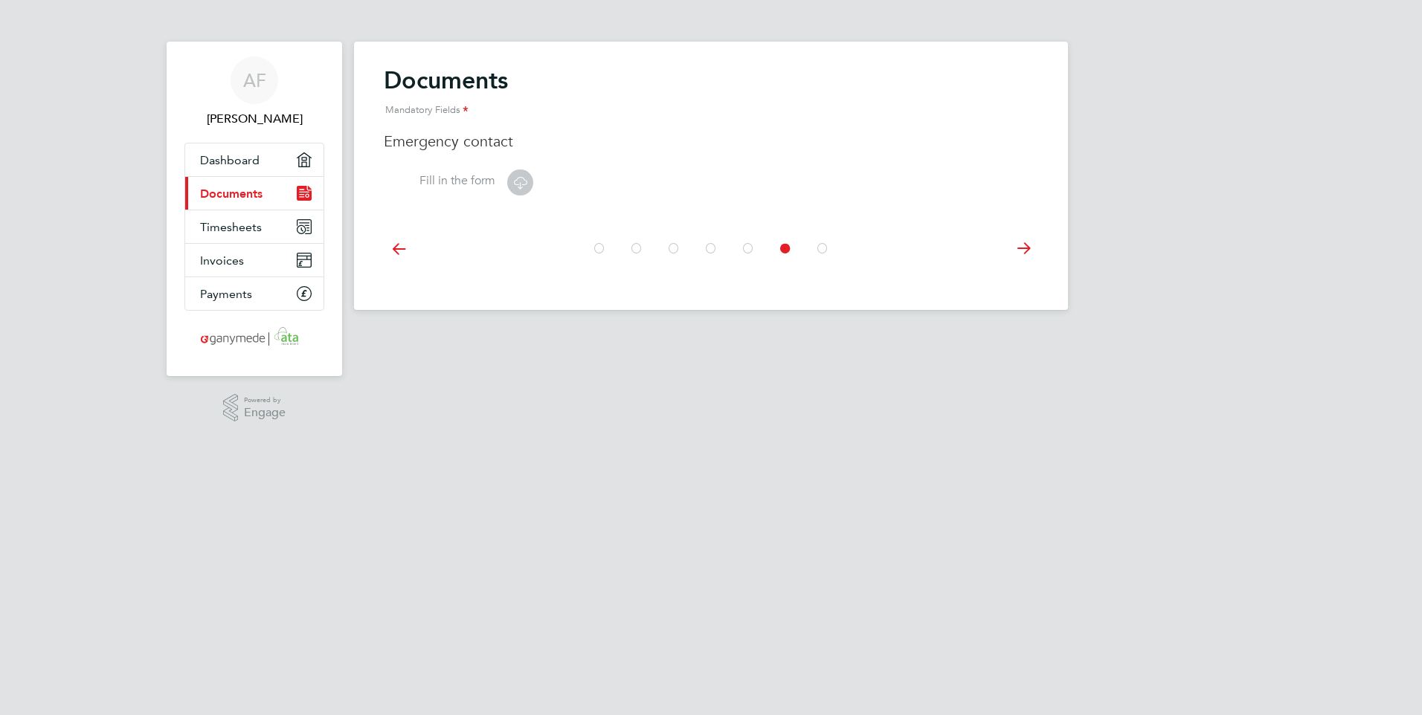
click at [1025, 274] on div at bounding box center [711, 247] width 654 height 66
click at [1025, 250] on icon at bounding box center [1023, 248] width 30 height 33
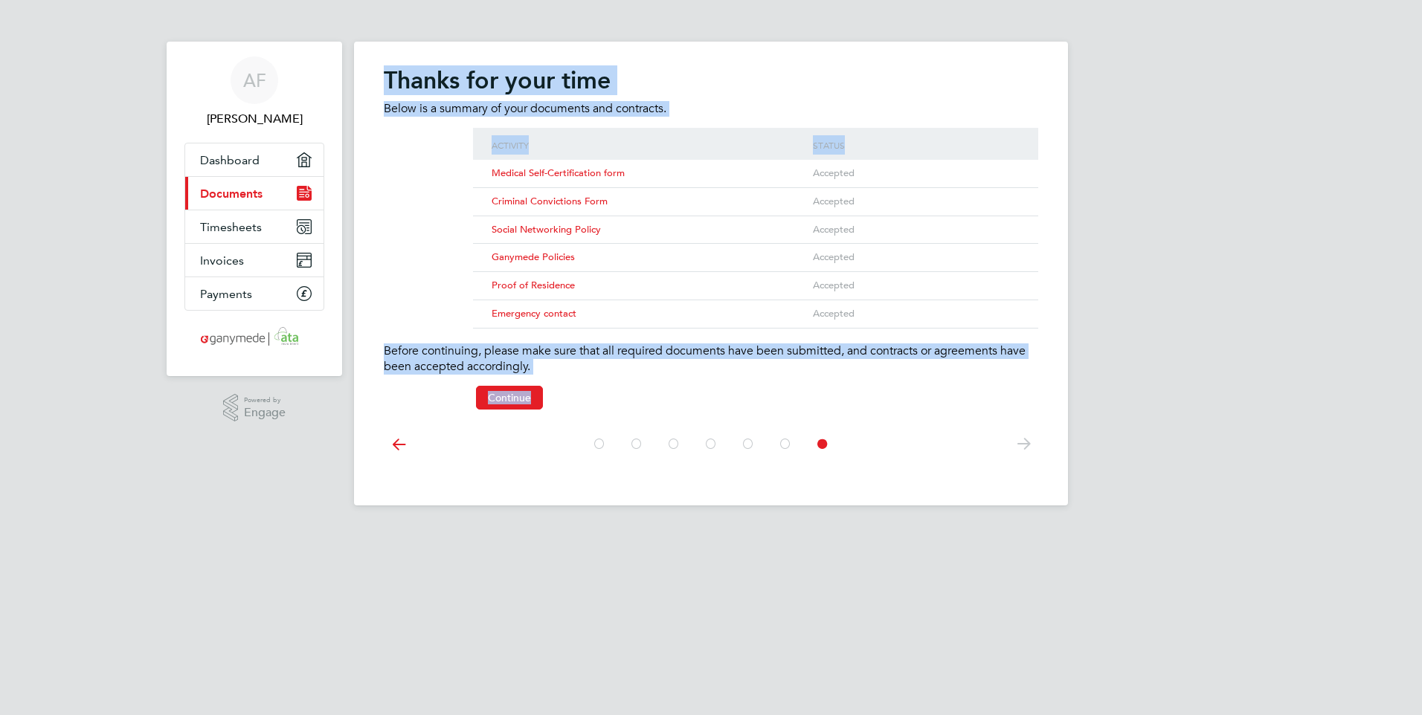
click at [1125, 258] on div "AF [PERSON_NAME] Applications: Dashboard Current page: Documents Timesheets Inv…" at bounding box center [711, 264] width 1422 height 529
